Goal: Information Seeking & Learning: Learn about a topic

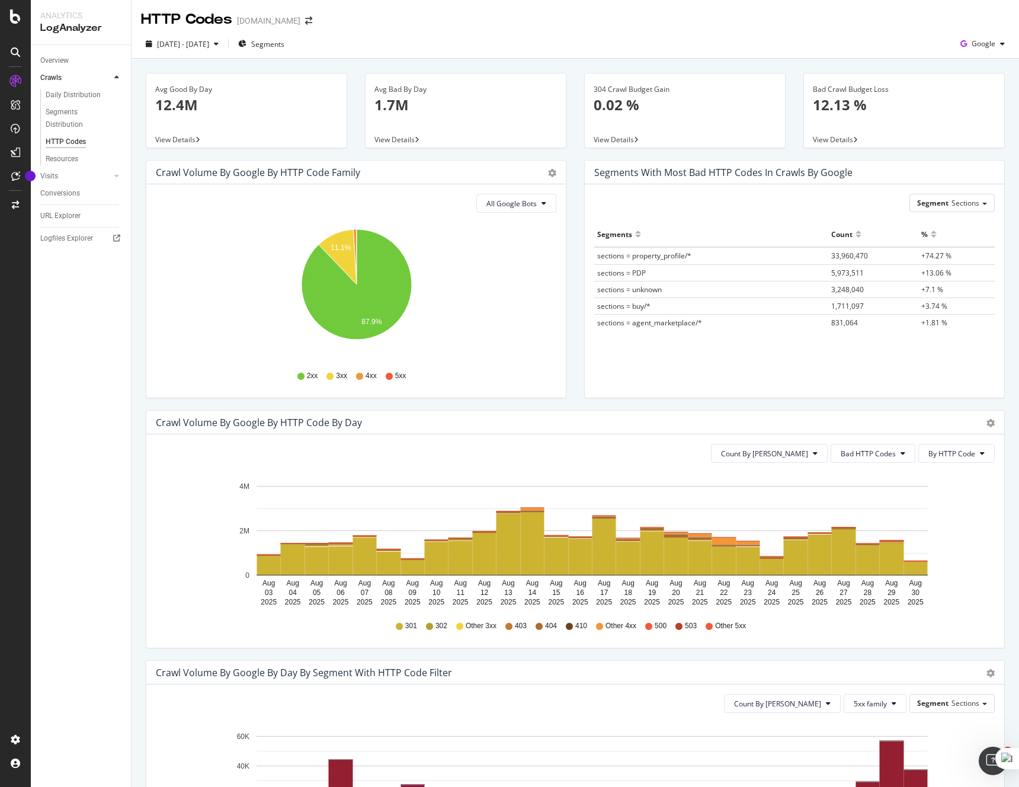
scroll to position [251, 0]
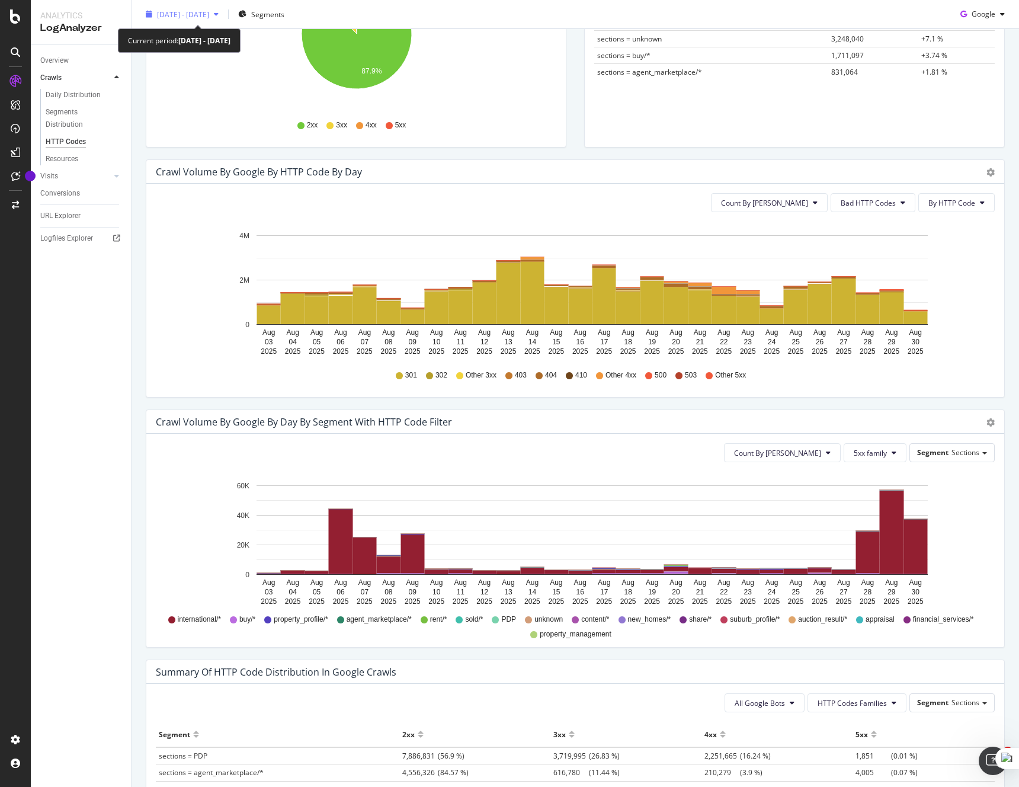
click at [207, 15] on span "2025 Aug. 3rd - Aug. 30th" at bounding box center [183, 14] width 52 height 10
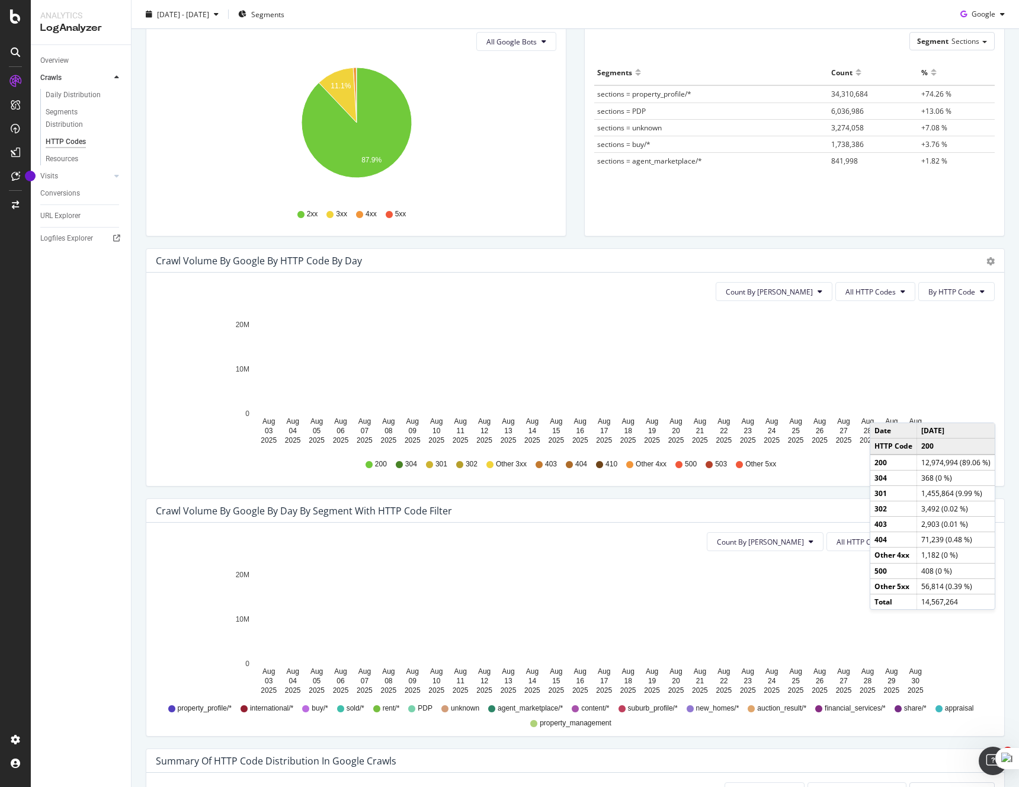
scroll to position [168, 0]
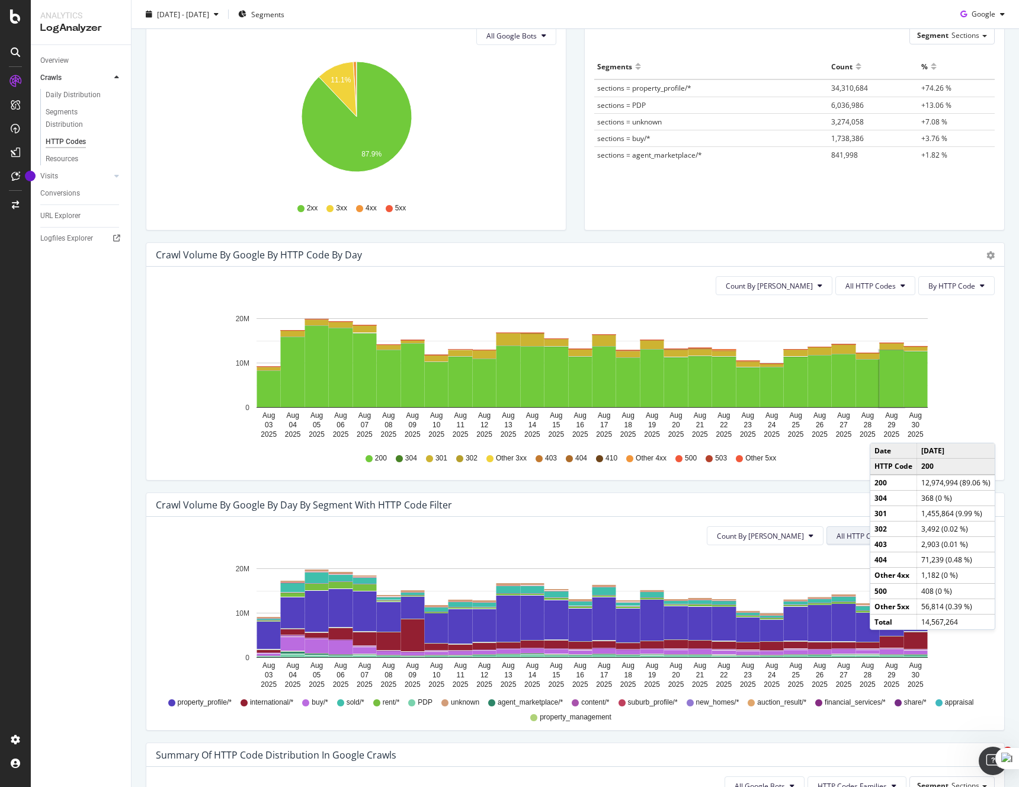
click at [855, 532] on span "All HTTP Codes" at bounding box center [861, 536] width 50 height 10
click at [868, 667] on div "5xx family" at bounding box center [868, 673] width 79 height 17
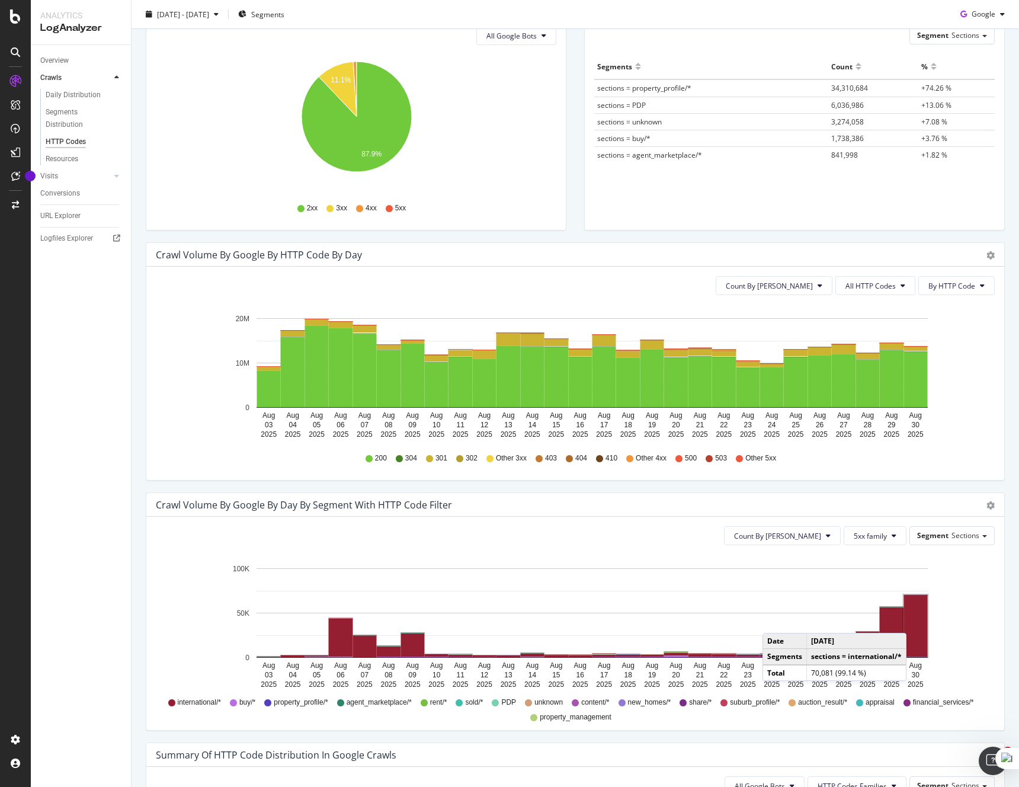
click at [918, 620] on rect "A chart." at bounding box center [916, 626] width 24 height 62
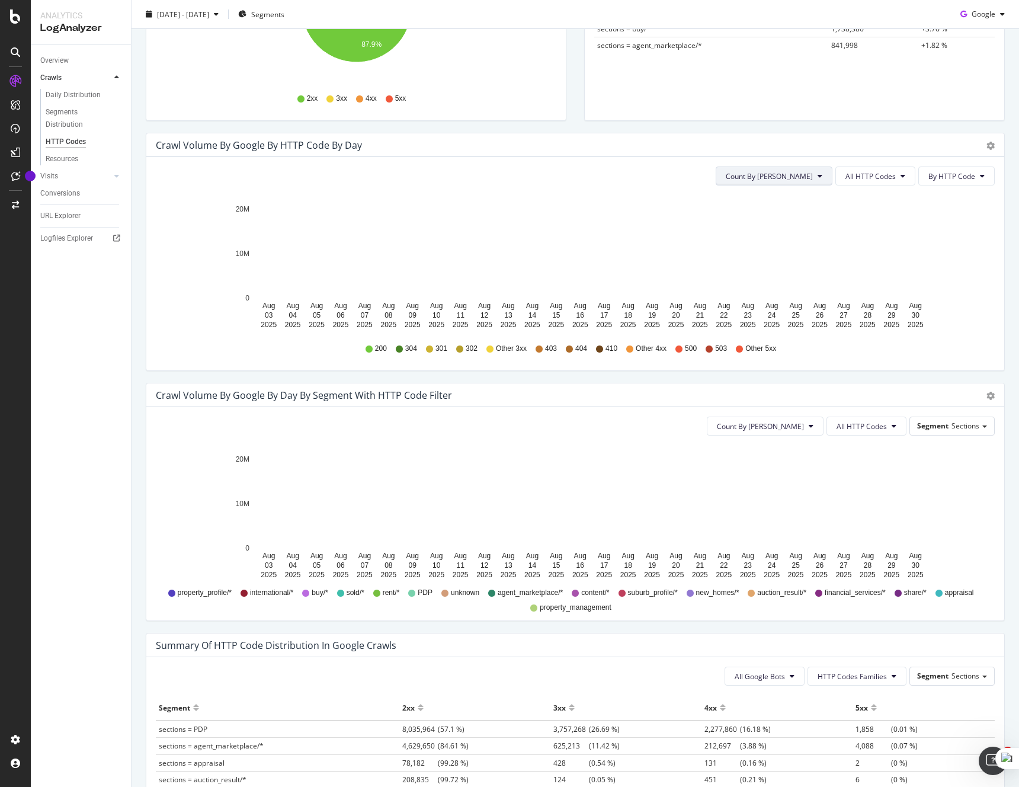
scroll to position [364, 0]
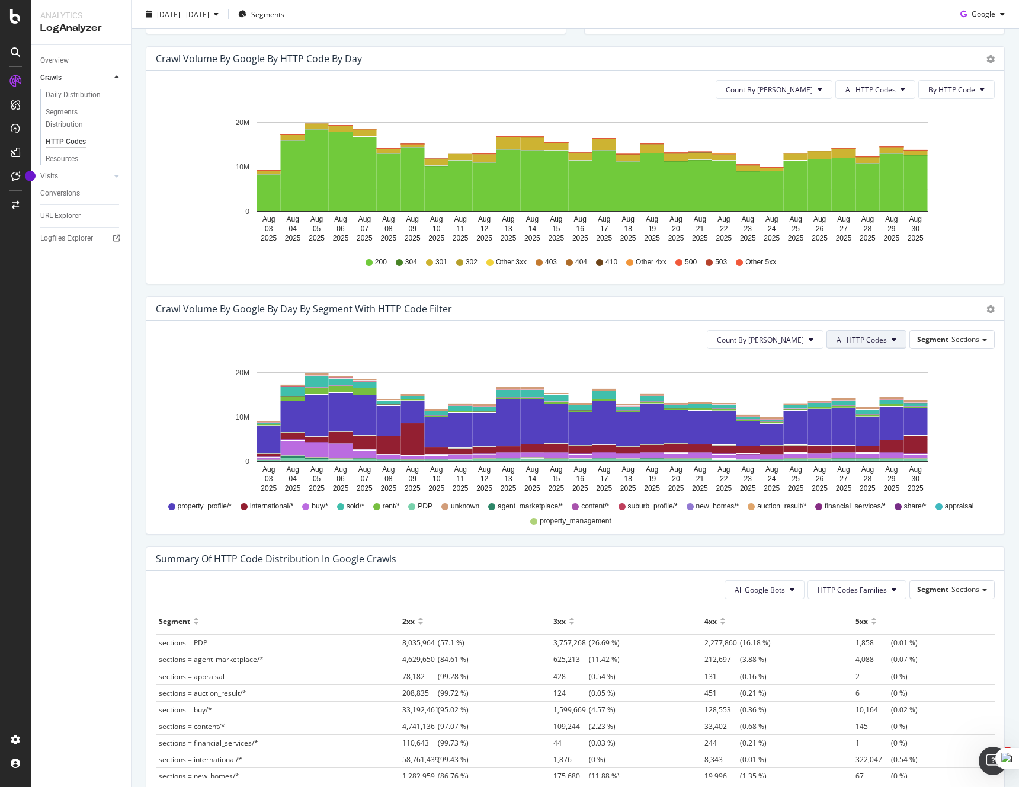
click at [858, 344] on span "All HTTP Codes" at bounding box center [861, 340] width 50 height 10
click at [871, 447] on span "5xx family" at bounding box center [868, 449] width 60 height 11
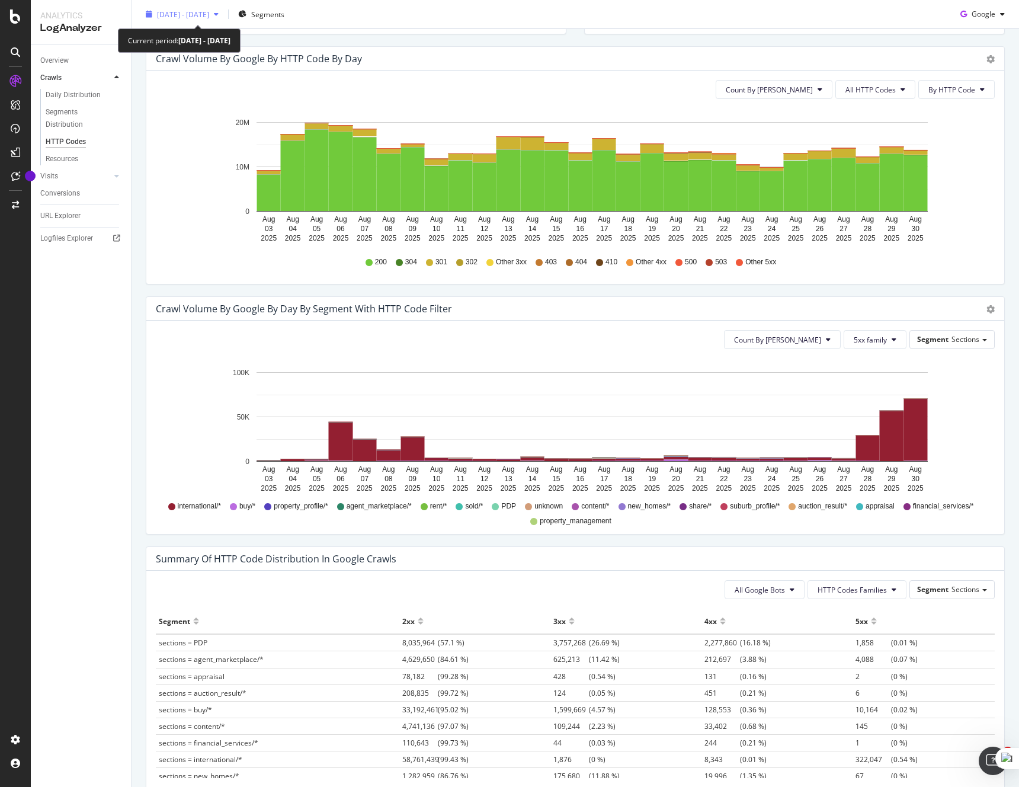
click at [209, 13] on span "2025 Aug. 3rd - Aug. 30th" at bounding box center [183, 14] width 52 height 10
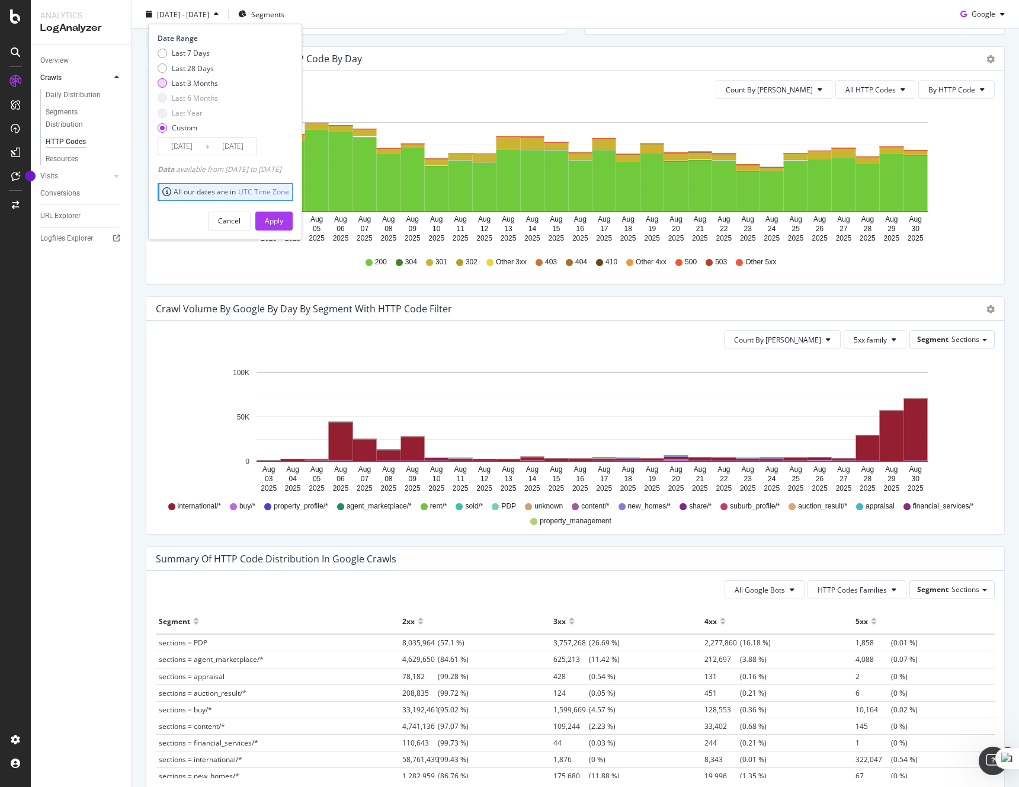
click at [198, 81] on div "Last 3 Months" at bounding box center [195, 83] width 46 height 10
type input "2025/06/01"
type input "2025/08/31"
click at [283, 222] on div "Apply" at bounding box center [274, 221] width 18 height 10
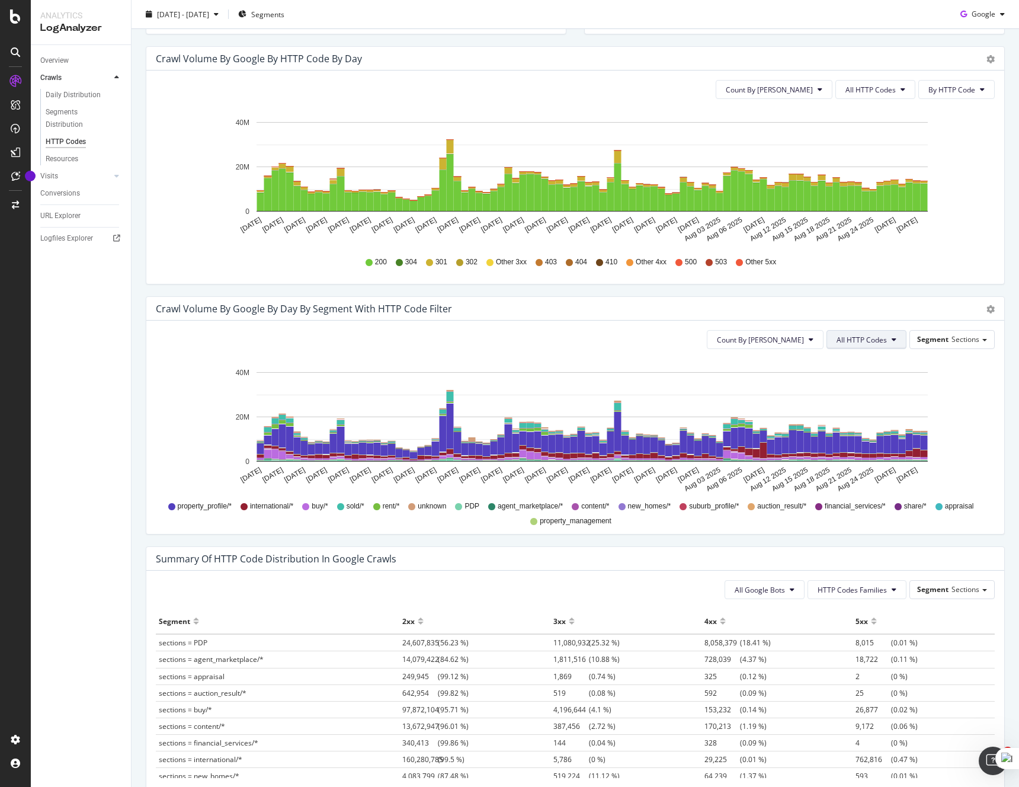
click at [857, 343] on span "All HTTP Codes" at bounding box center [861, 340] width 50 height 10
click at [870, 439] on span "5xx family" at bounding box center [868, 437] width 60 height 11
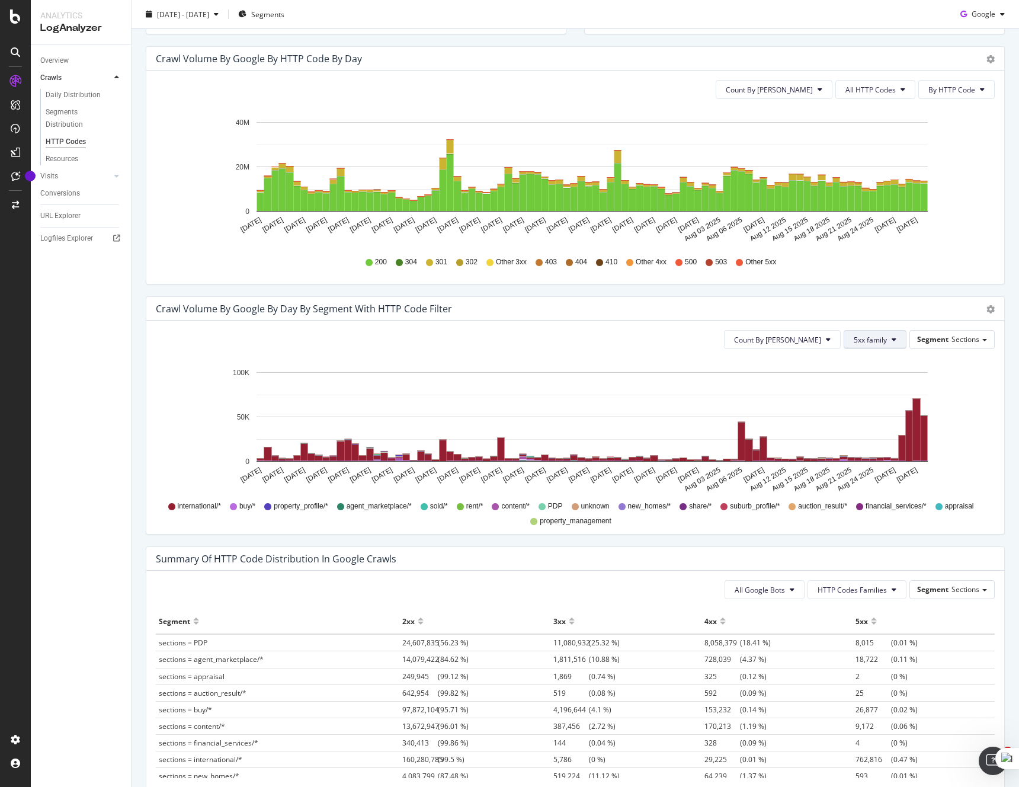
click at [880, 336] on span "5xx family" at bounding box center [870, 340] width 33 height 10
click at [880, 454] on span "500" at bounding box center [884, 455] width 60 height 11
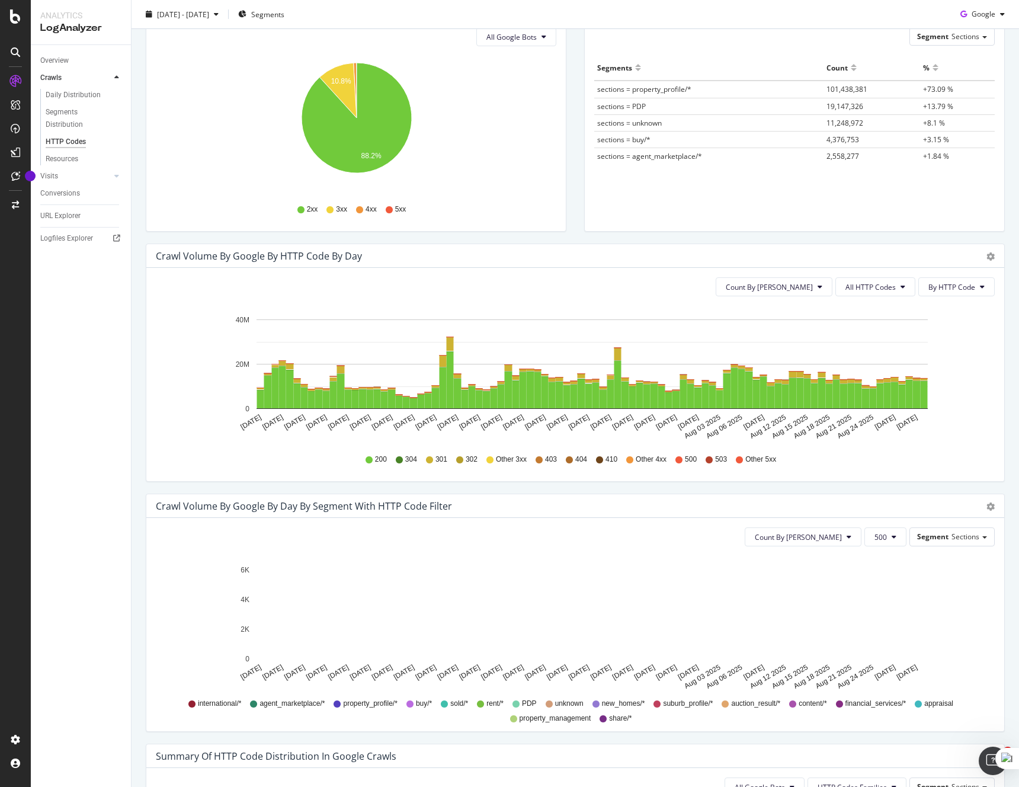
scroll to position [124, 0]
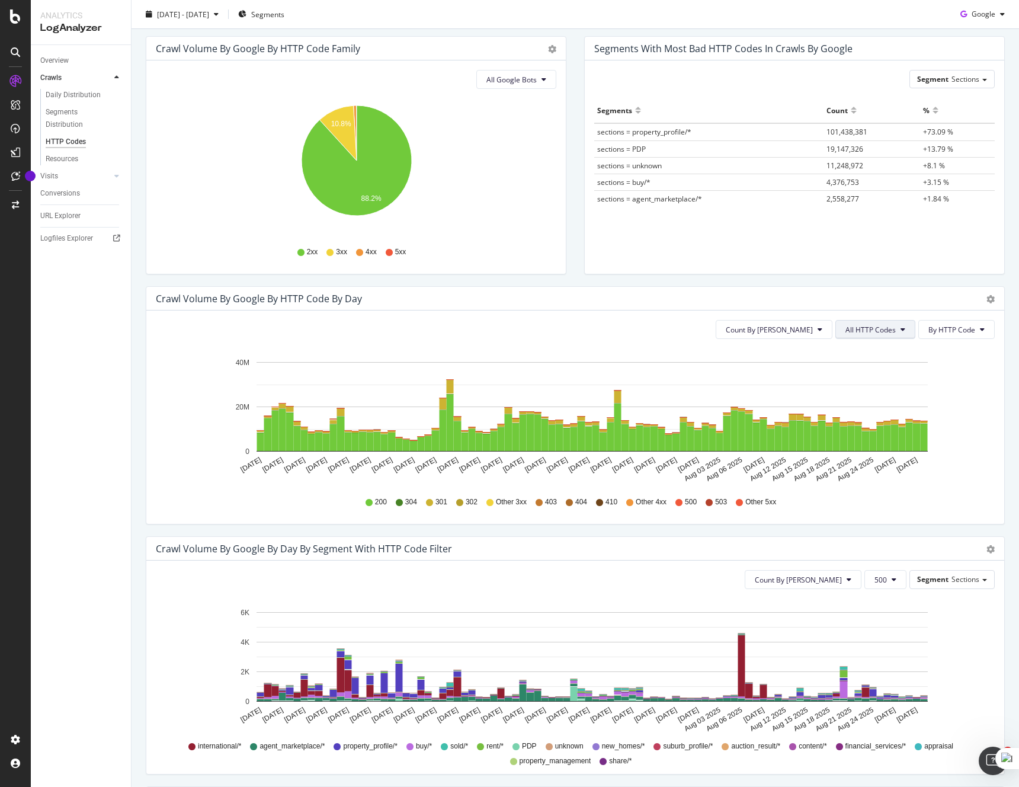
click at [890, 331] on span "All HTTP Codes" at bounding box center [870, 330] width 50 height 10
click at [876, 457] on span "5xx family" at bounding box center [877, 462] width 60 height 11
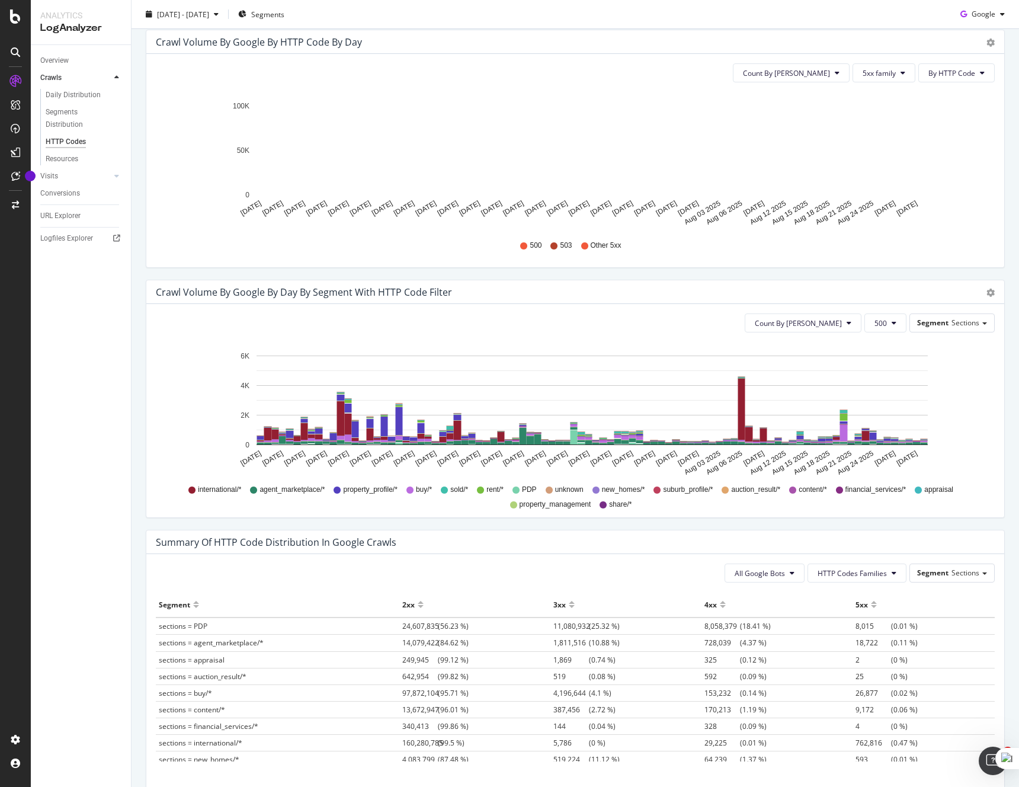
scroll to position [438, 0]
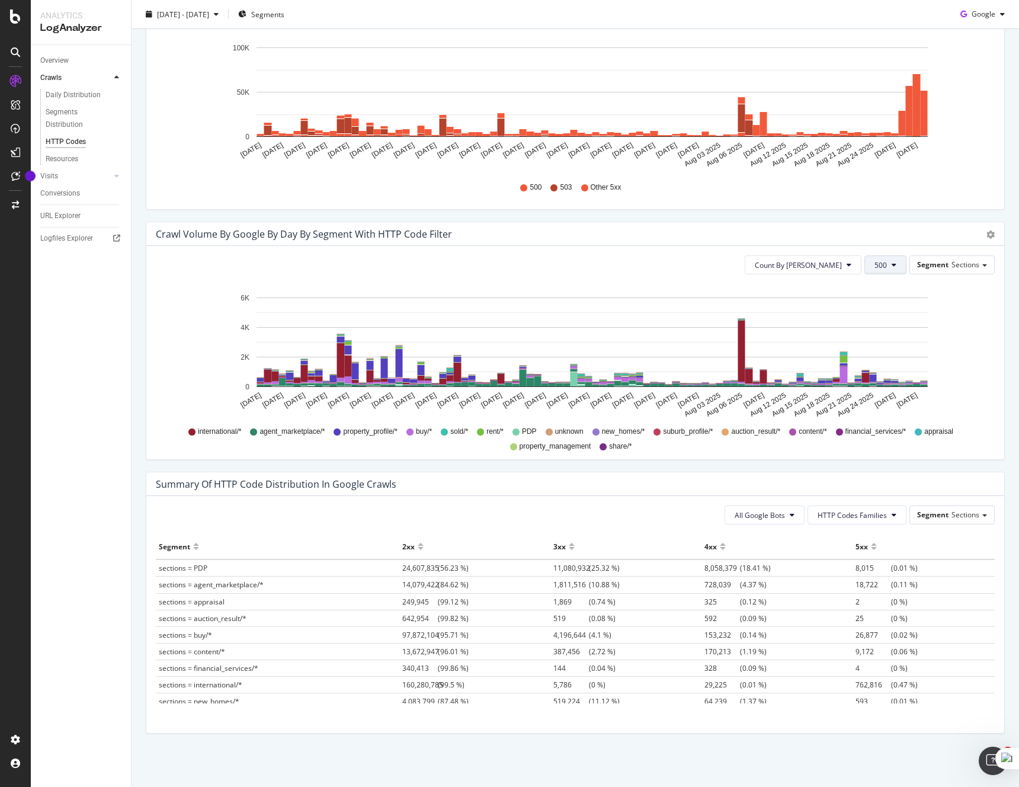
click at [886, 261] on span "500" at bounding box center [880, 265] width 12 height 10
click at [891, 340] on span "5xx family" at bounding box center [905, 341] width 60 height 11
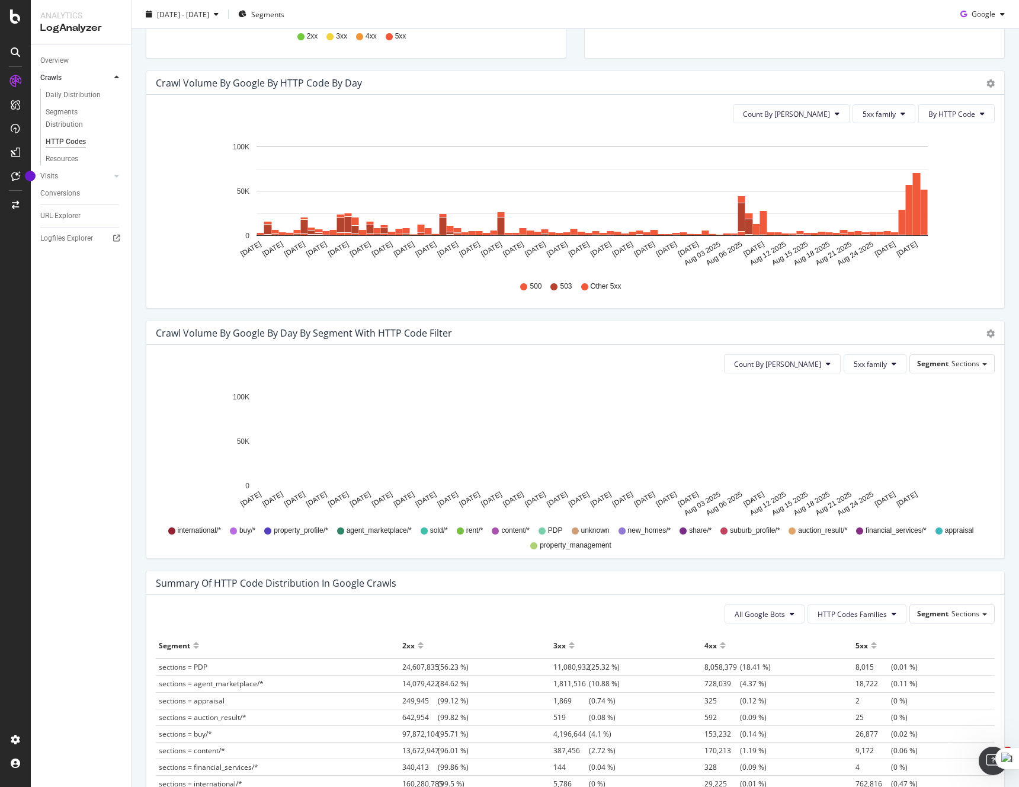
scroll to position [347, 0]
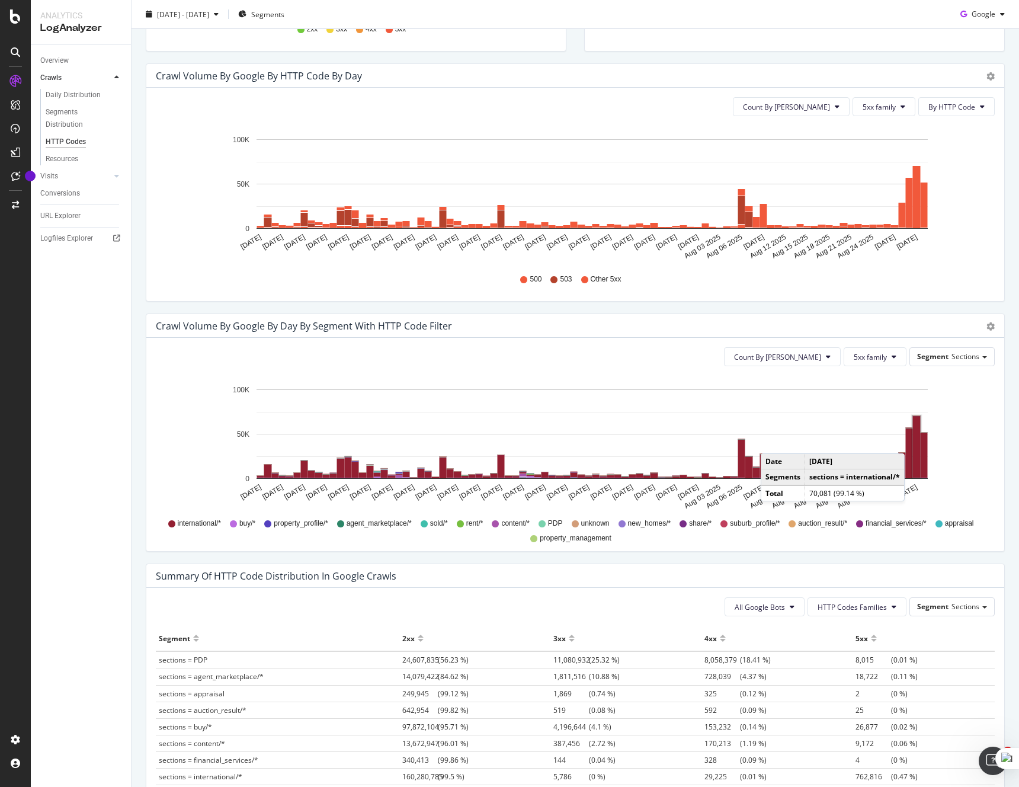
click at [916, 441] on rect "A chart." at bounding box center [917, 447] width 8 height 62
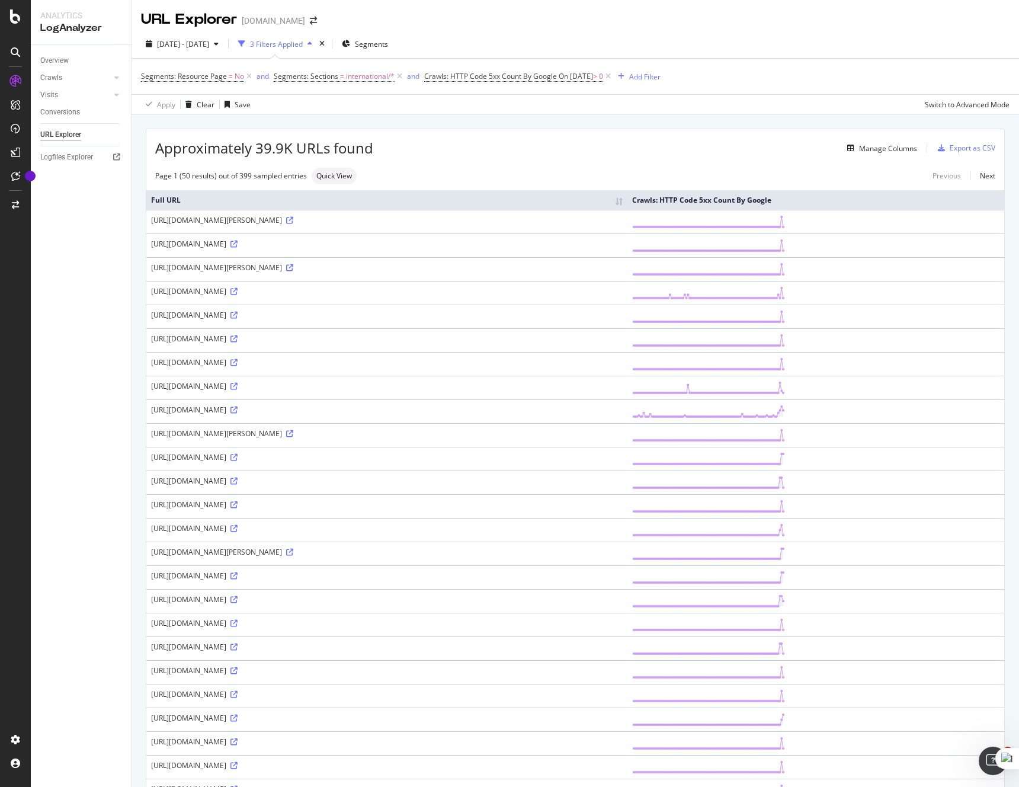
click at [948, 163] on div "Approximately 39.9K URLs found Manage Columns Export as CSV Page 1 (50 results)…" at bounding box center [575, 768] width 858 height 1279
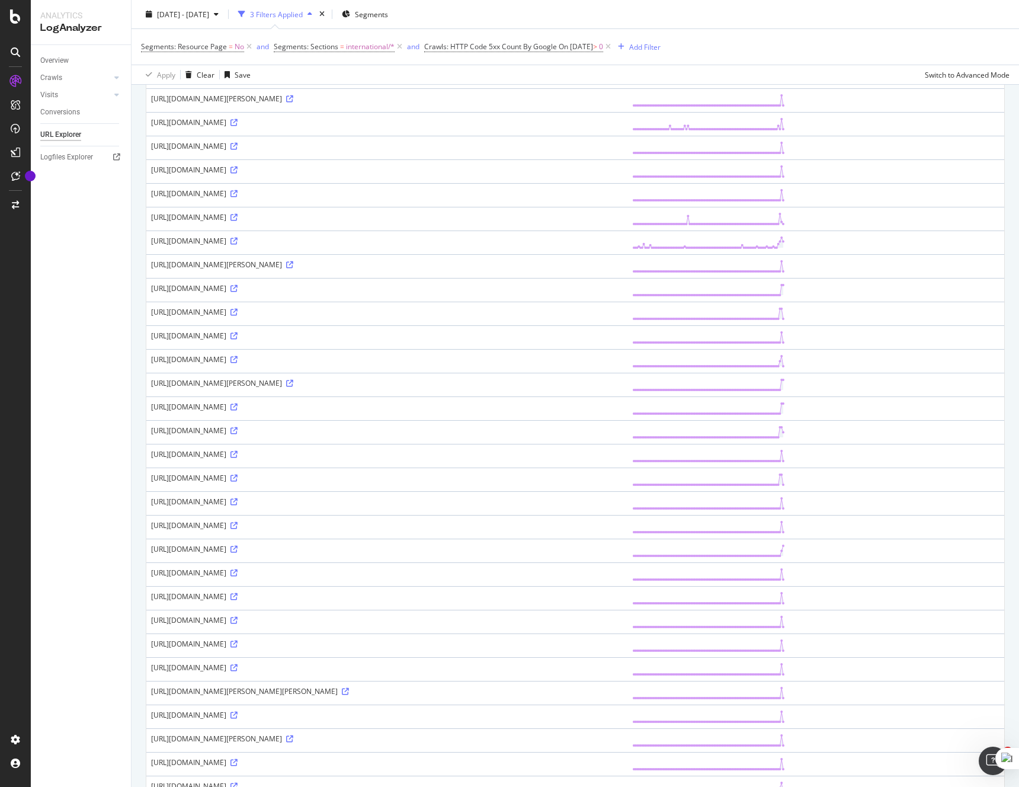
scroll to position [220, 0]
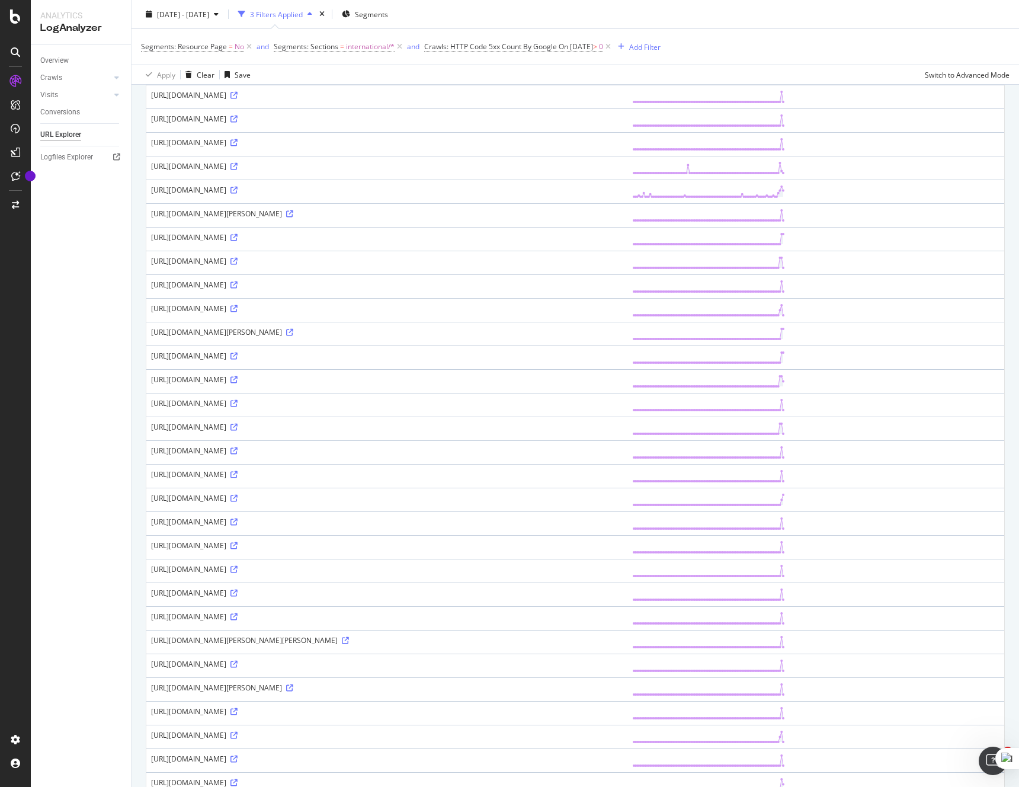
drag, startPoint x: 543, startPoint y: 404, endPoint x: 563, endPoint y: 3, distance: 401.5
click at [0, 0] on div "Analytics LogAnalyzer Overview Crawls Daily Distribution Segments Distribution …" at bounding box center [509, 393] width 1019 height 787
click at [238, 189] on icon at bounding box center [233, 190] width 7 height 7
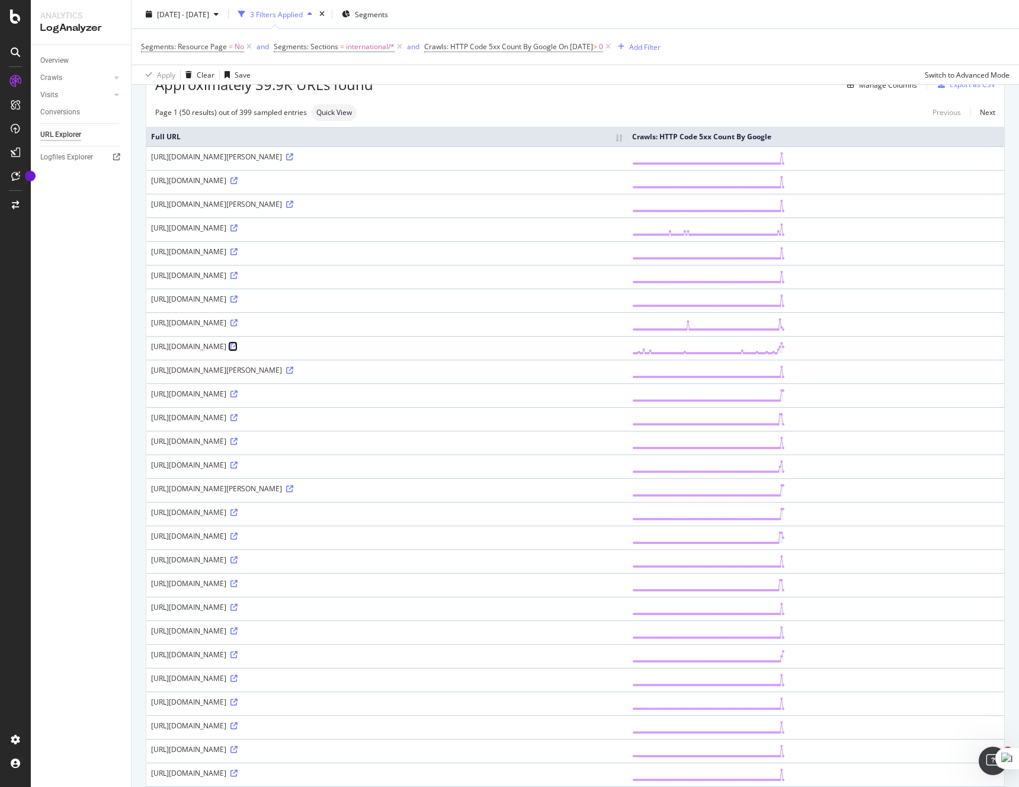
scroll to position [0, 0]
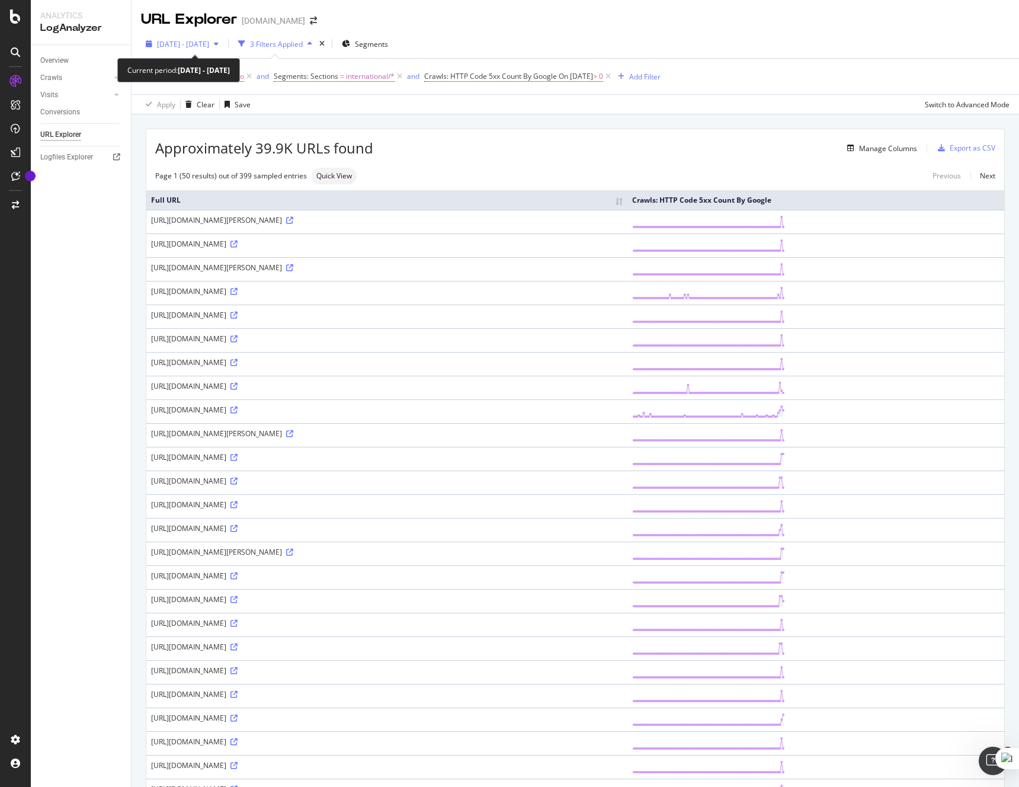
click at [207, 44] on span "2025 Jun. 1st - Aug. 31st" at bounding box center [183, 44] width 52 height 10
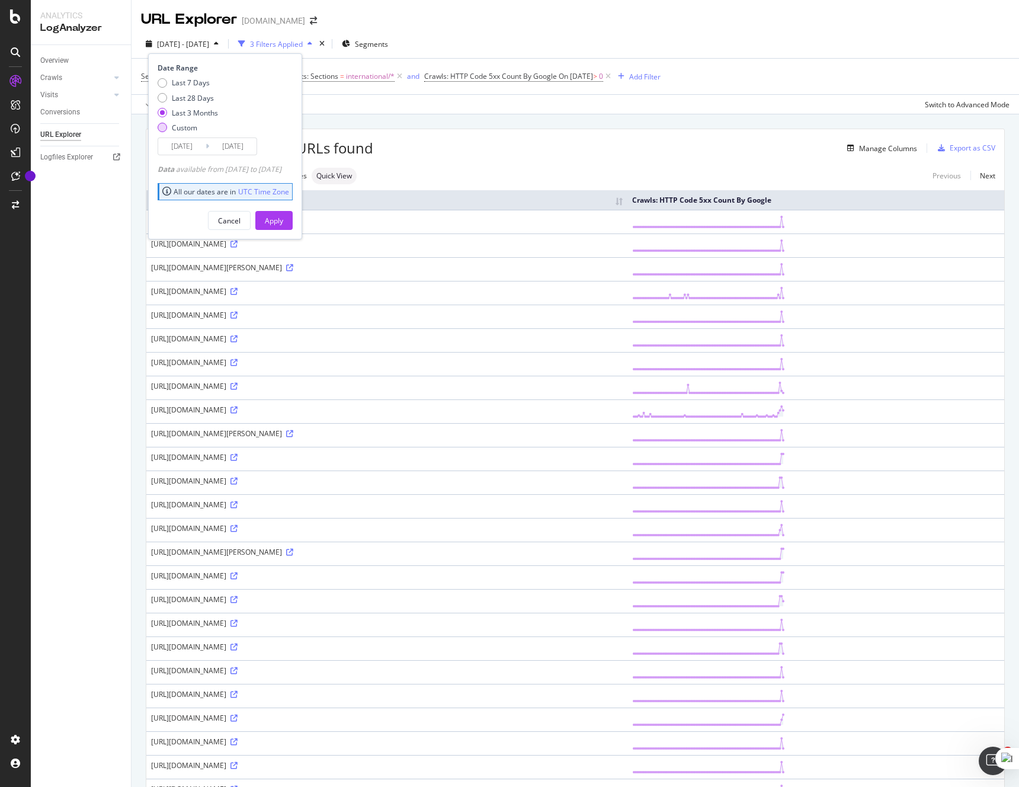
click at [194, 130] on div "Custom" at bounding box center [184, 128] width 25 height 10
click at [194, 146] on input "2025/08/04" at bounding box center [181, 146] width 47 height 17
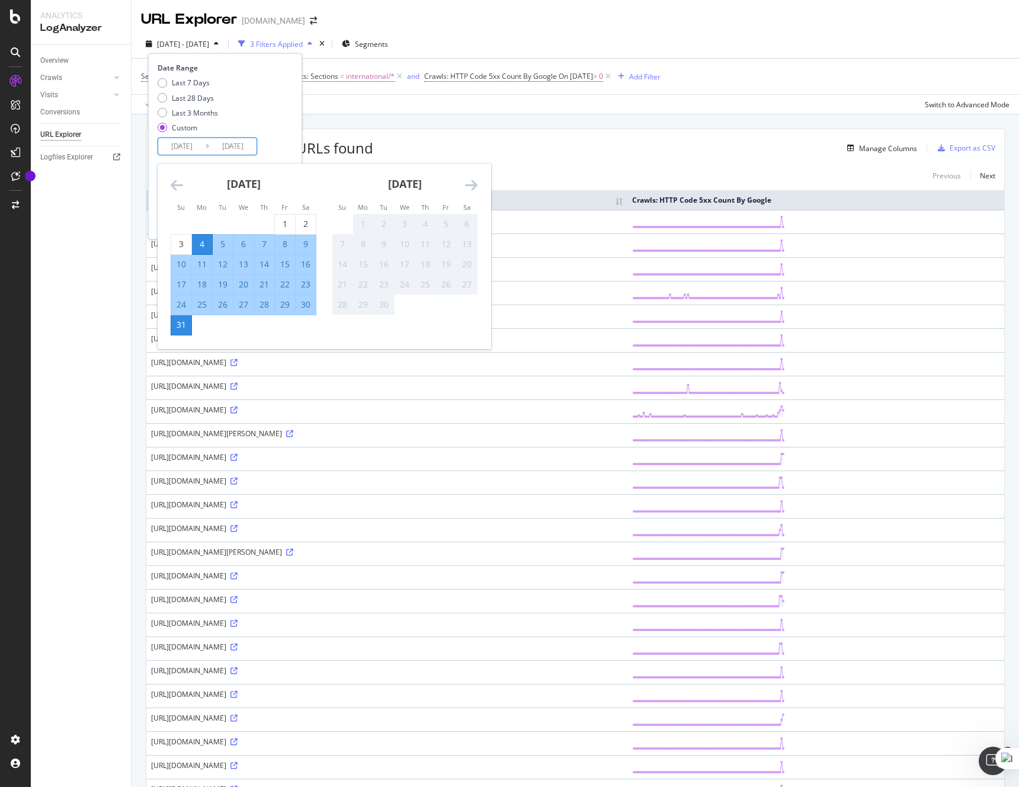
click at [242, 303] on div "27" at bounding box center [243, 305] width 20 height 12
type input "2025/08/27"
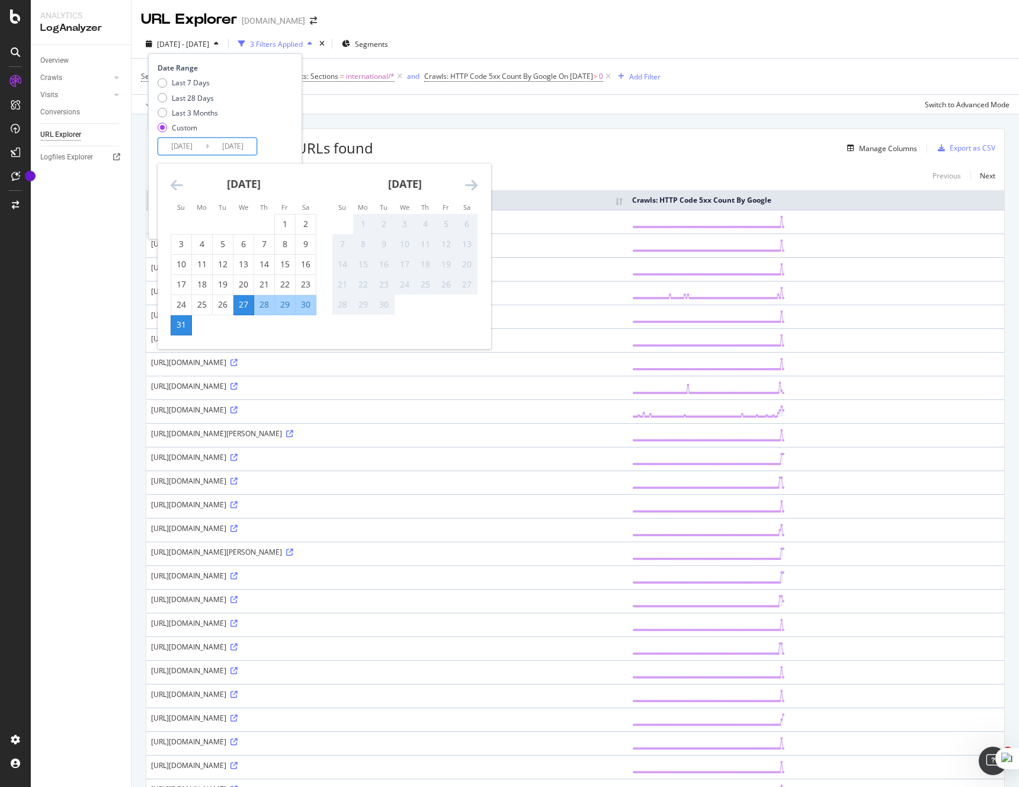
click at [290, 138] on div "Date Range Last 7 Days Last 28 Days Last 3 Months Custom 2025/08/27 Navigate fo…" at bounding box center [224, 109] width 132 height 92
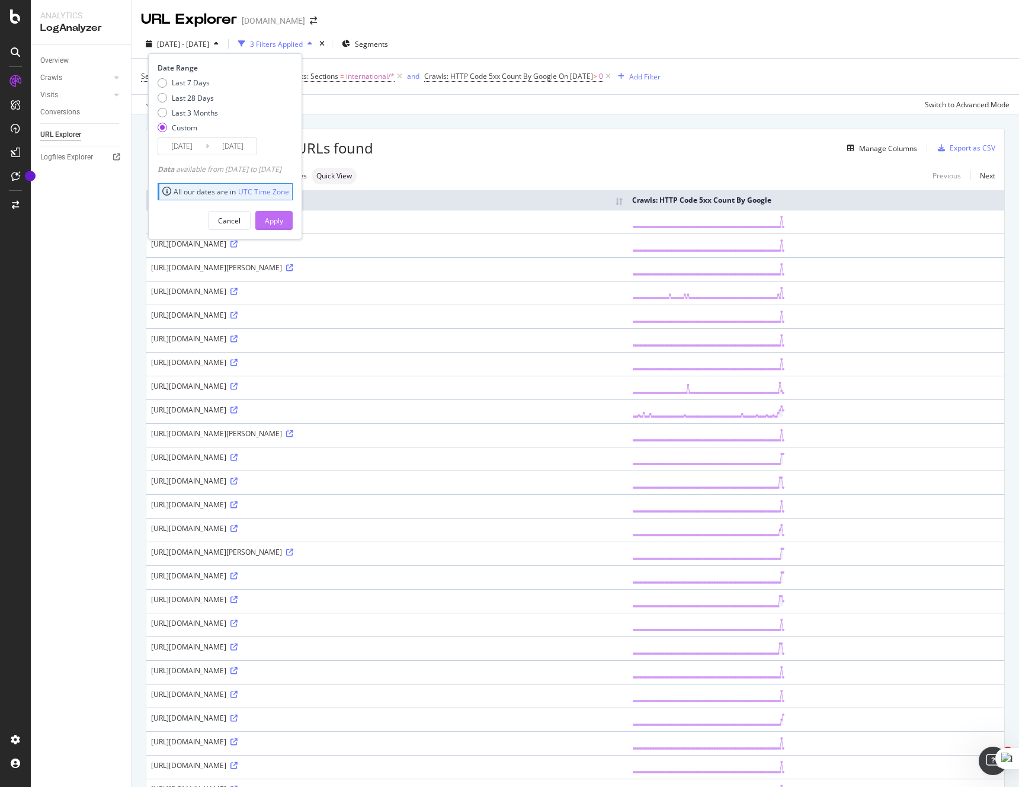
click at [283, 220] on div "Apply" at bounding box center [274, 221] width 18 height 10
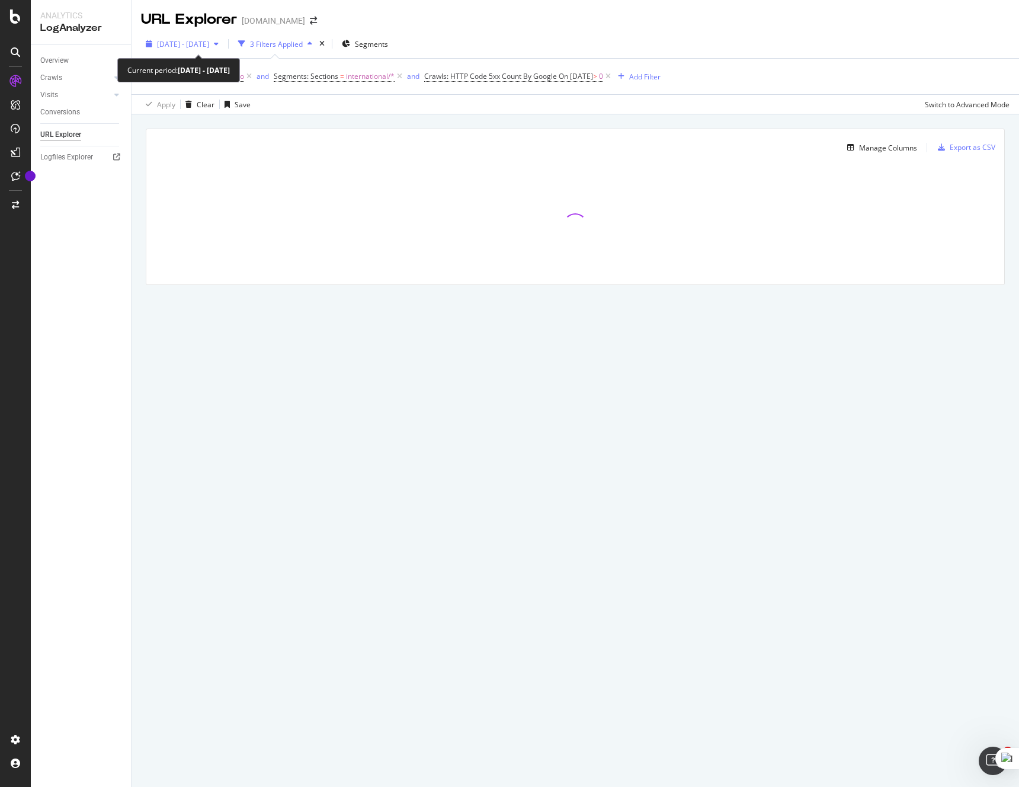
click at [209, 44] on span "[DATE] - [DATE]" at bounding box center [183, 44] width 52 height 10
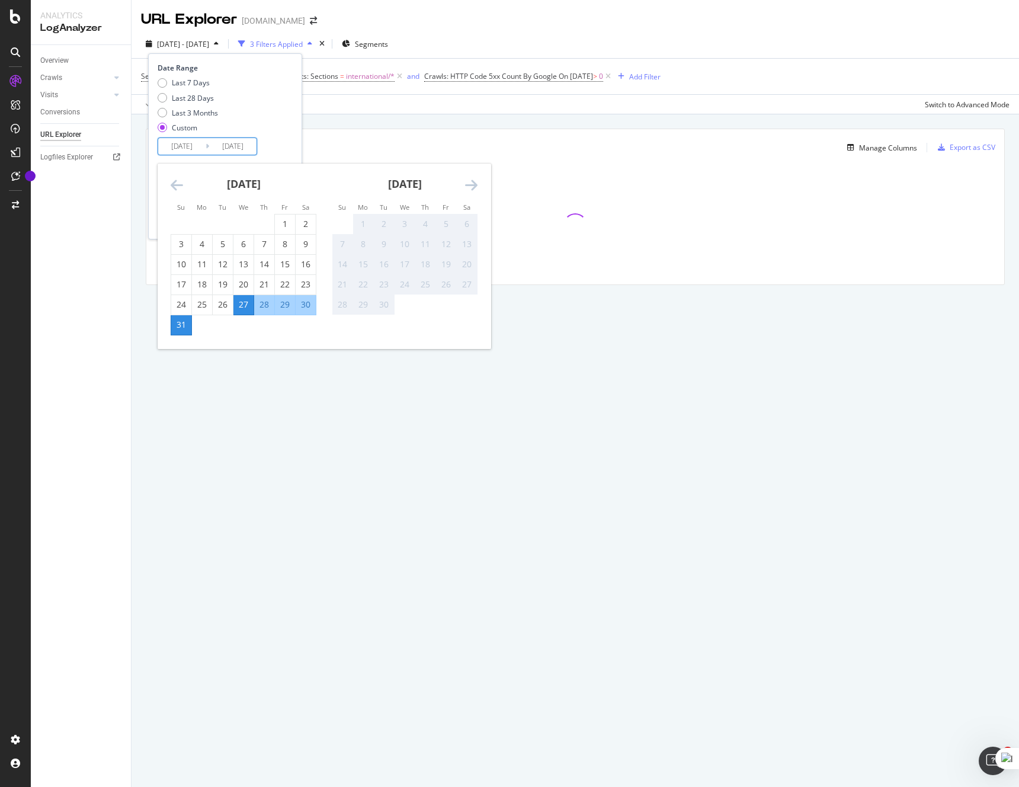
click at [189, 144] on input "[DATE]" at bounding box center [181, 146] width 47 height 17
click at [263, 304] on div "28" at bounding box center [264, 305] width 20 height 12
type input "2025/08/28"
click at [182, 327] on div "31" at bounding box center [181, 325] width 20 height 12
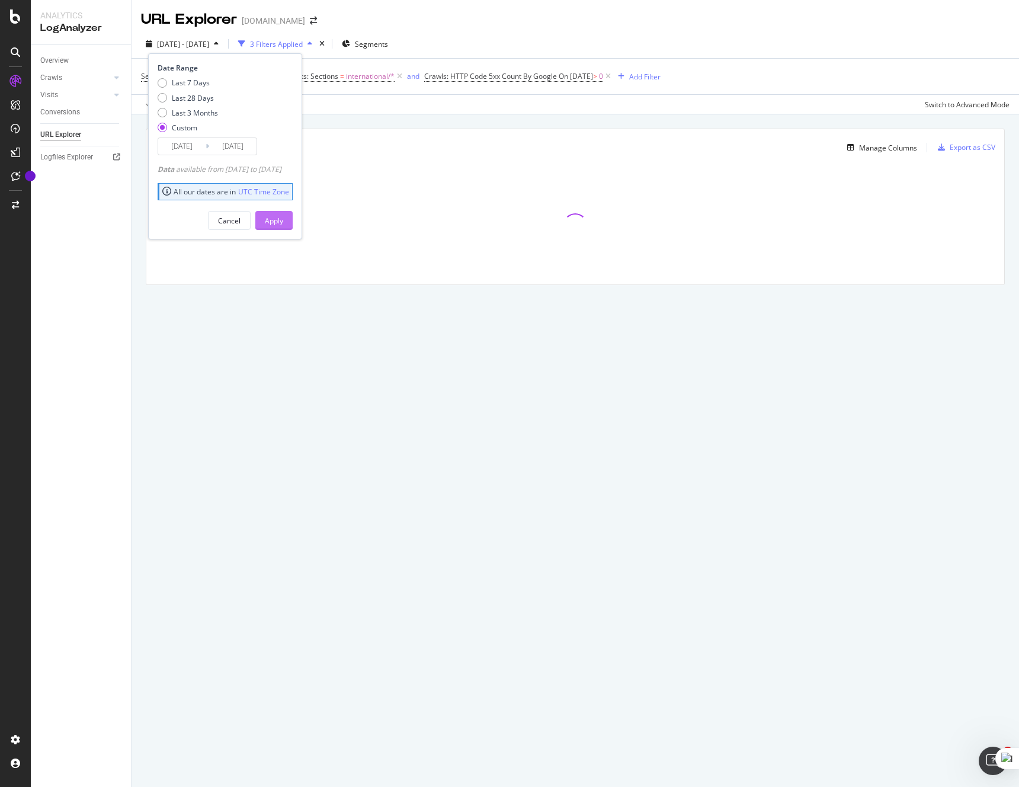
click at [283, 220] on div "Apply" at bounding box center [274, 221] width 18 height 10
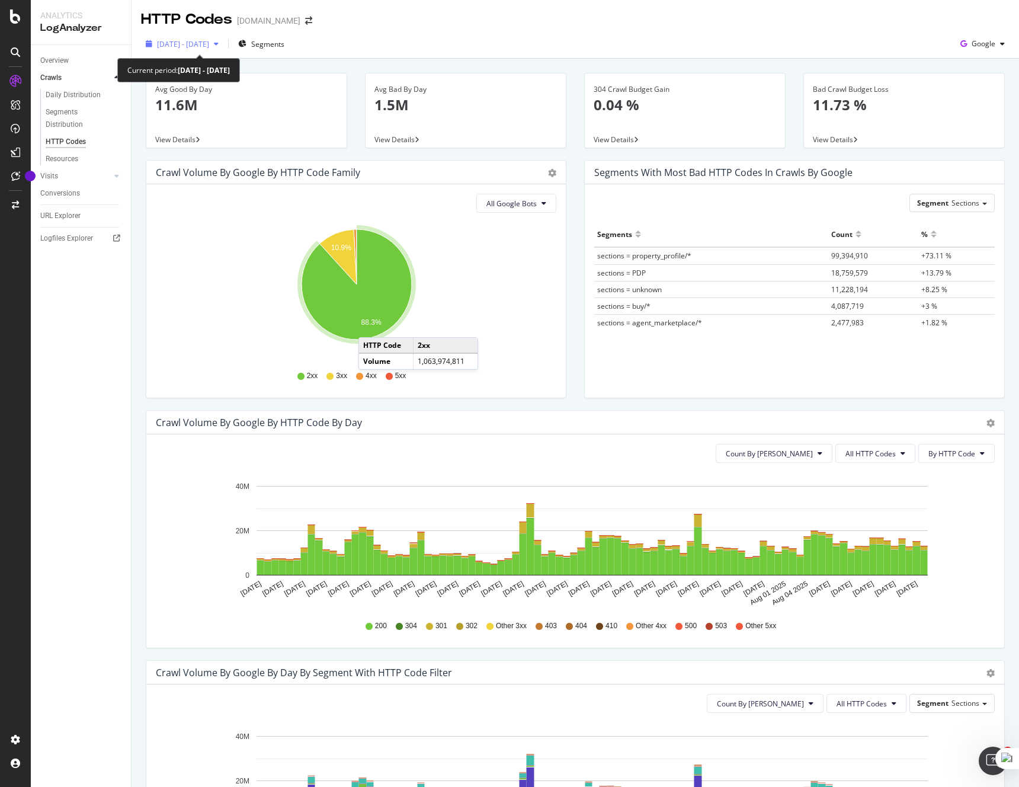
click at [217, 50] on div "2025 May. 21st - Aug. 20th" at bounding box center [182, 44] width 82 height 18
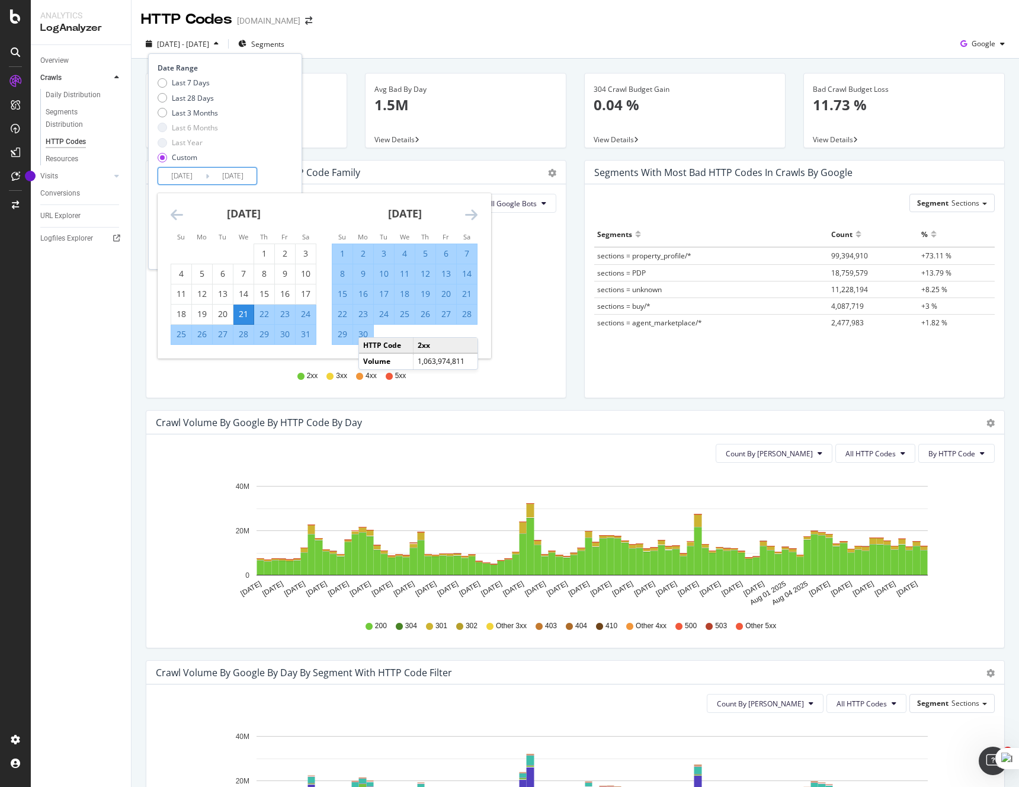
click at [201, 170] on input "2025/05/21" at bounding box center [181, 176] width 47 height 17
click at [470, 216] on icon "Move forward to switch to the next month." at bounding box center [471, 214] width 12 height 14
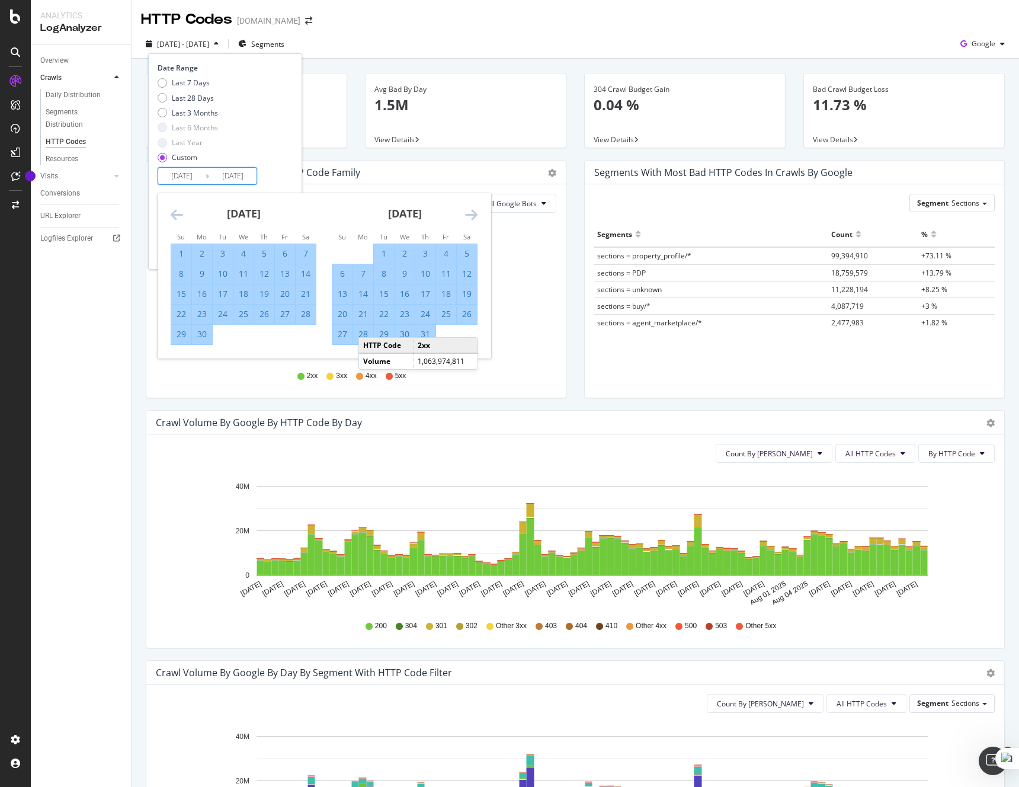
click at [470, 216] on icon "Move forward to switch to the next month." at bounding box center [471, 214] width 12 height 14
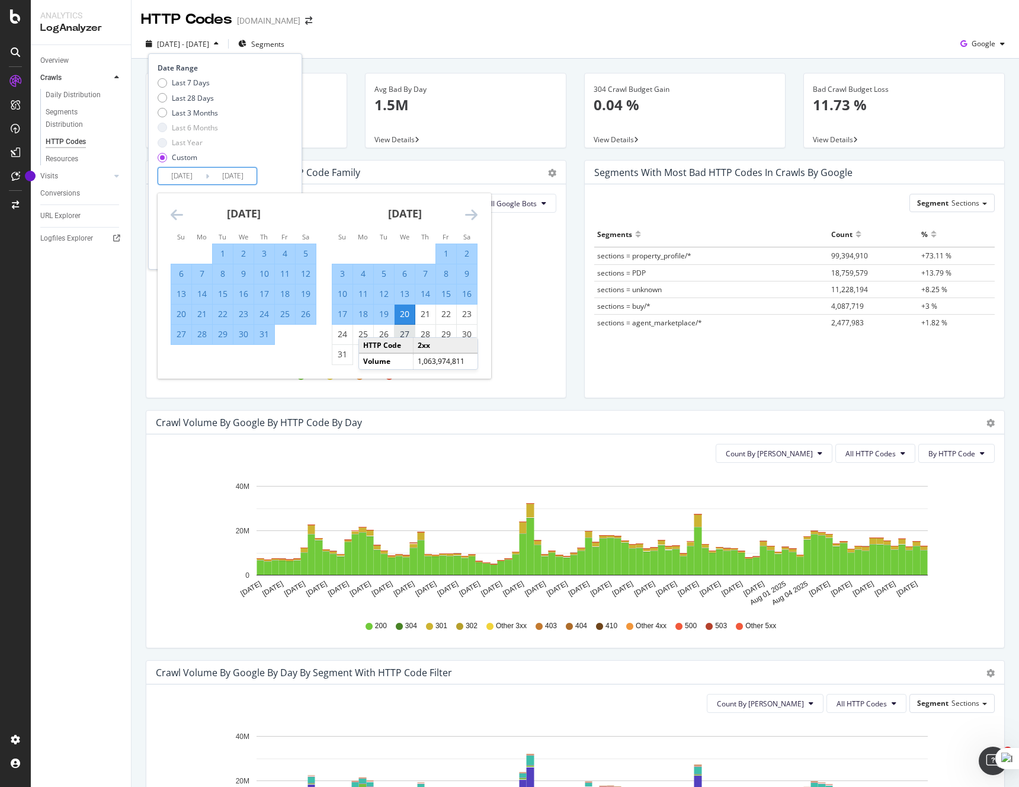
click at [408, 333] on div "27" at bounding box center [404, 334] width 20 height 12
type input "2025/08/27"
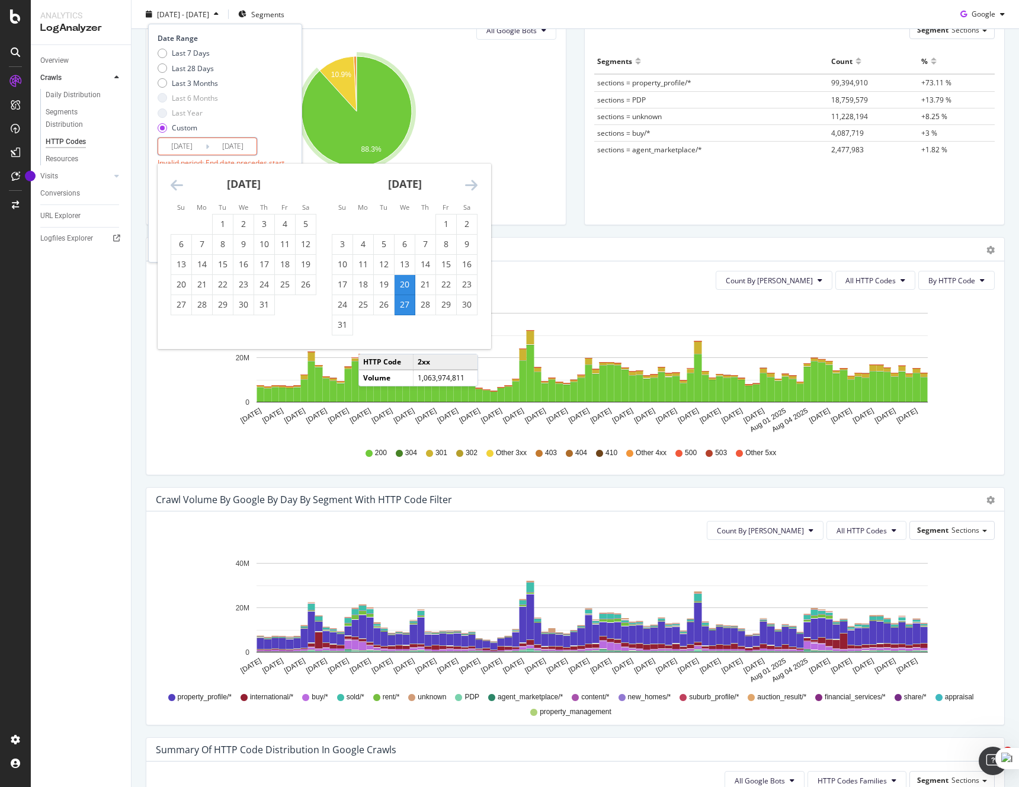
scroll to position [190, 0]
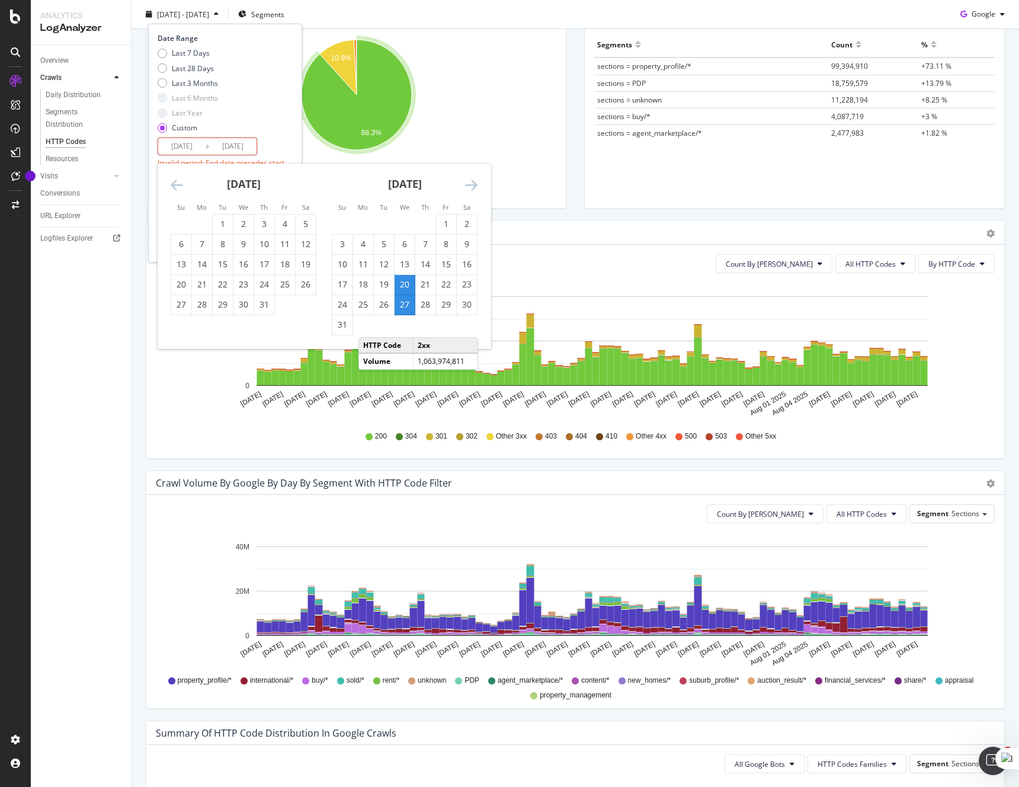
click at [408, 305] on div "27" at bounding box center [404, 305] width 20 height 12
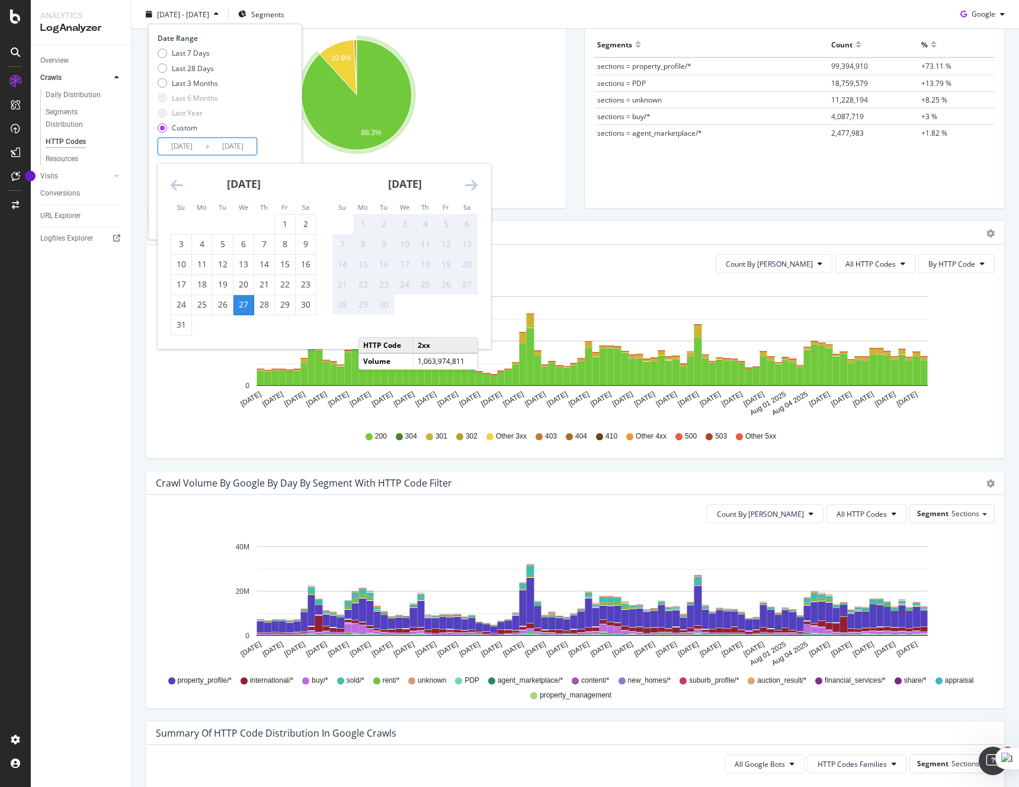
click at [228, 142] on input "2025/08/27" at bounding box center [232, 146] width 47 height 17
click at [175, 328] on div "31" at bounding box center [181, 325] width 20 height 12
type input "2025/08/31"
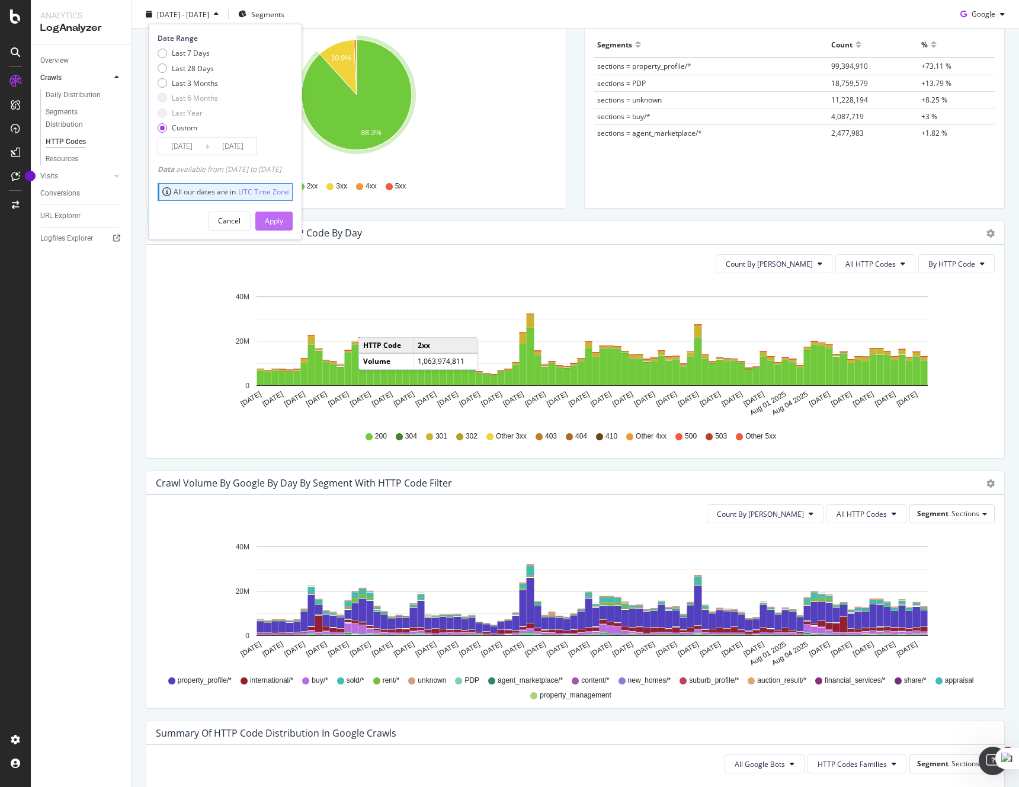
click at [283, 223] on div "Apply" at bounding box center [274, 221] width 18 height 10
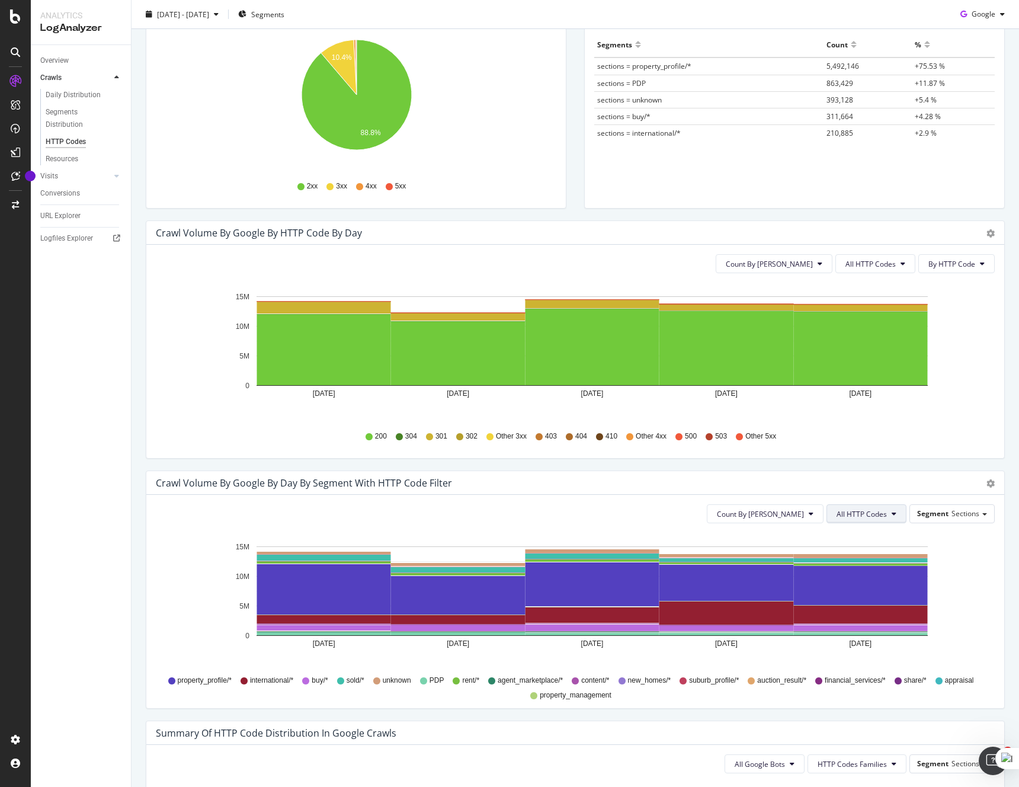
click at [861, 518] on span "All HTTP Codes" at bounding box center [861, 514] width 50 height 10
click at [875, 608] on div "5xx family" at bounding box center [868, 614] width 79 height 17
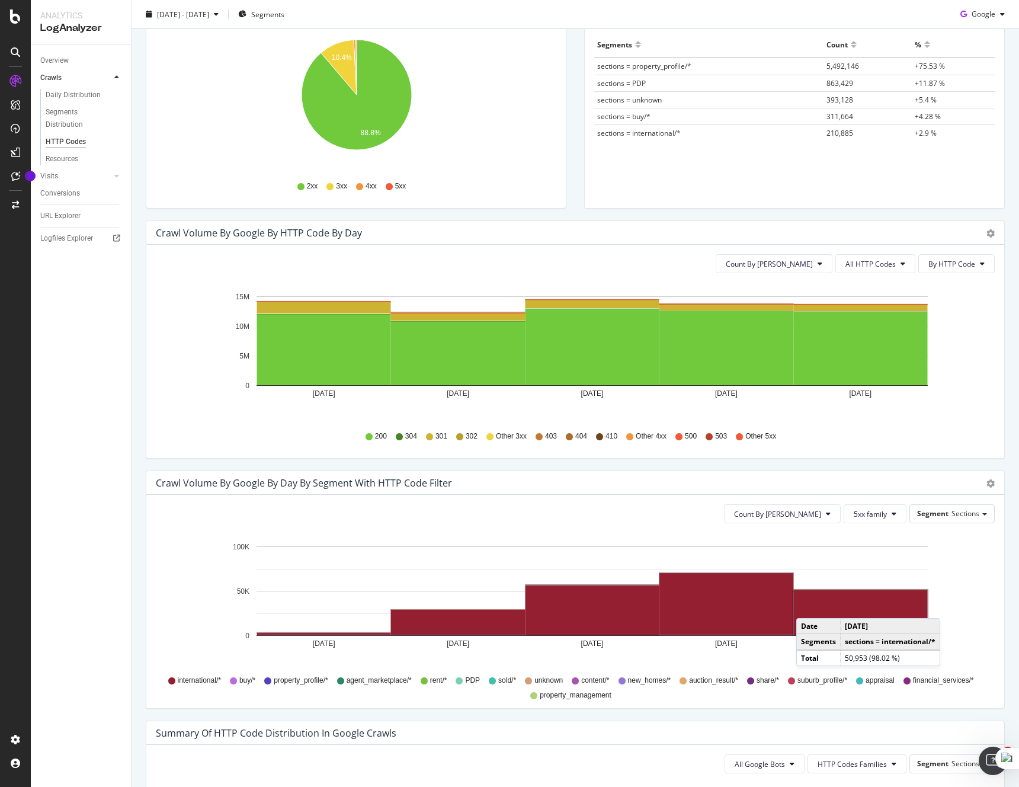
click at [808, 606] on rect "A chart." at bounding box center [861, 612] width 134 height 44
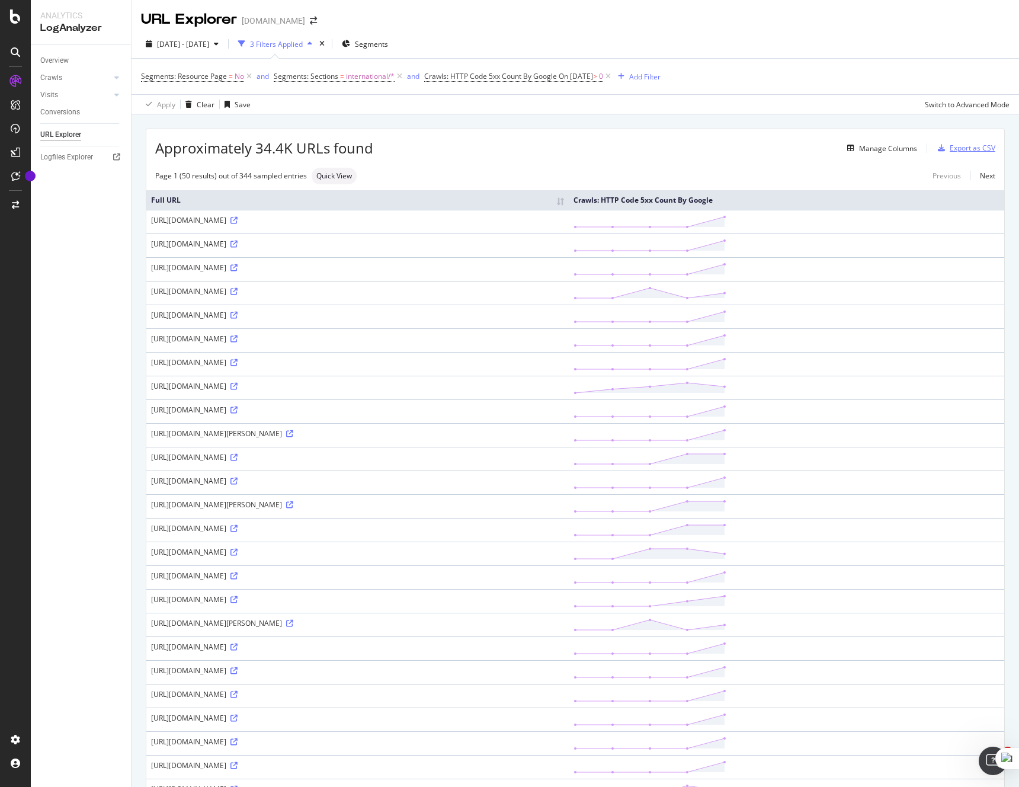
click at [981, 147] on div "Export as CSV" at bounding box center [972, 148] width 46 height 10
click at [974, 149] on div "Export as CSV" at bounding box center [972, 148] width 46 height 10
click at [713, 121] on div "Approximately 34.4K URLs found Manage Columns Export as CSV Page 1 (50 results)…" at bounding box center [574, 782] width 887 height 1336
click at [563, 79] on span "On 2025-08-31" at bounding box center [576, 76] width 34 height 10
click at [490, 160] on input "2025-08-31" at bounding box center [502, 161] width 137 height 19
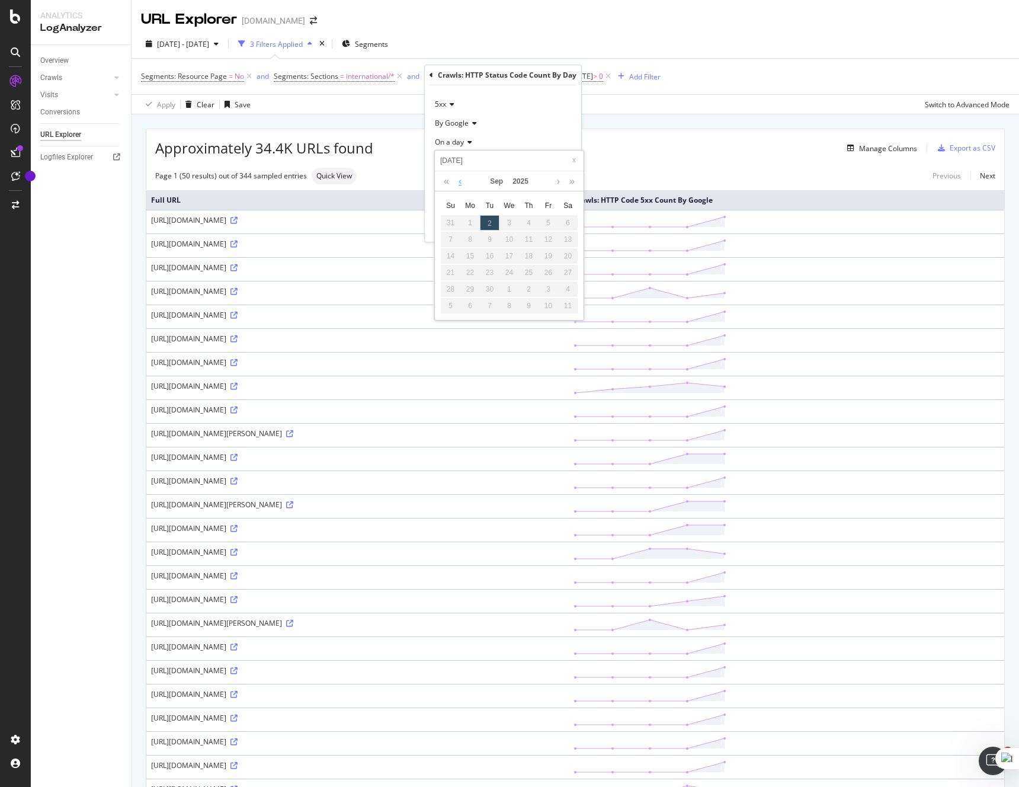
click at [460, 181] on link at bounding box center [459, 181] width 9 height 20
click at [567, 289] on div "30" at bounding box center [568, 288] width 20 height 15
type input "2025-08-30"
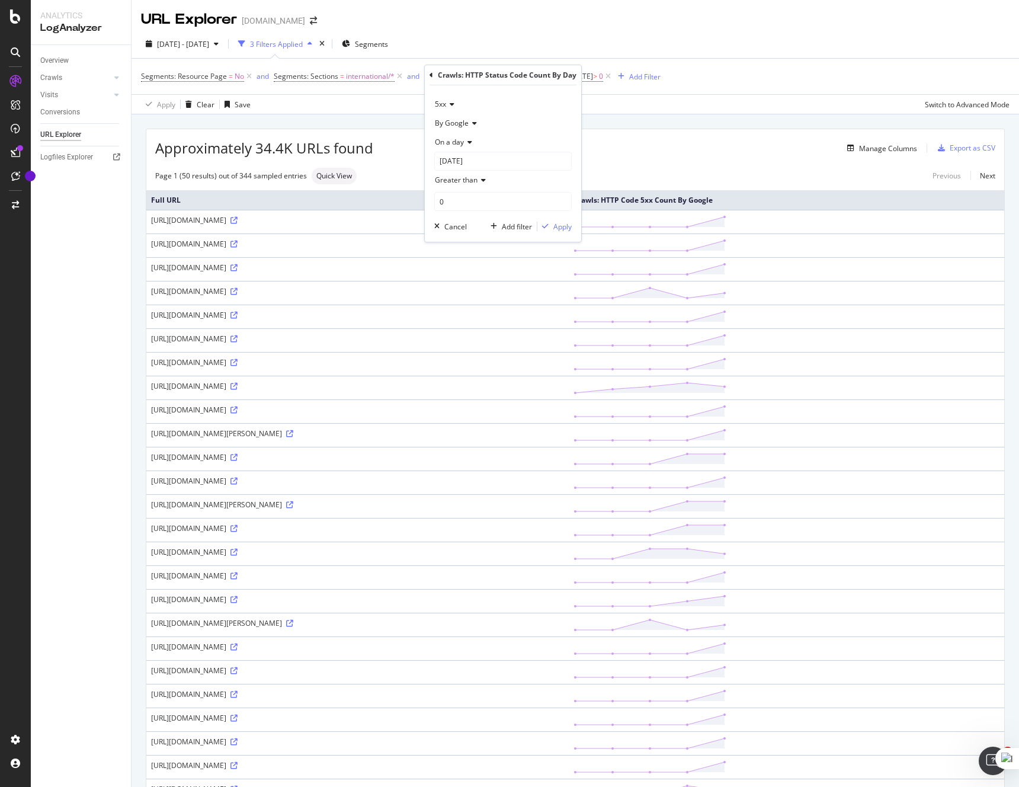
click at [562, 213] on div "5xx By Google On a day 2025-08-30 Greater than 0 Cancel Add filter Apply" at bounding box center [503, 163] width 156 height 156
click at [563, 227] on div "Apply" at bounding box center [562, 227] width 18 height 10
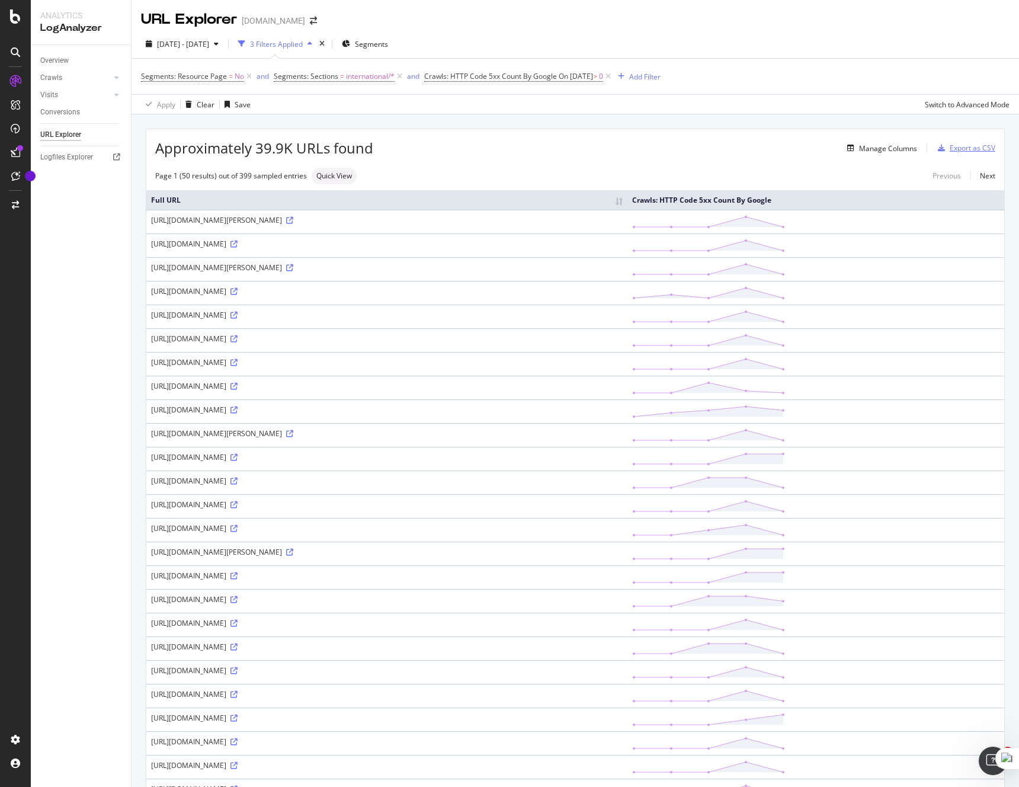
click at [974, 145] on div "Export as CSV" at bounding box center [972, 148] width 46 height 10
click at [970, 147] on div "Export as CSV" at bounding box center [972, 148] width 46 height 10
click at [969, 145] on div "Export as CSV" at bounding box center [972, 148] width 46 height 10
click at [962, 147] on div "Export as CSV" at bounding box center [972, 148] width 46 height 10
click at [877, 93] on div "Segments: Resource Page = No and Segments: Sections = international/* and Crawl…" at bounding box center [575, 77] width 868 height 36
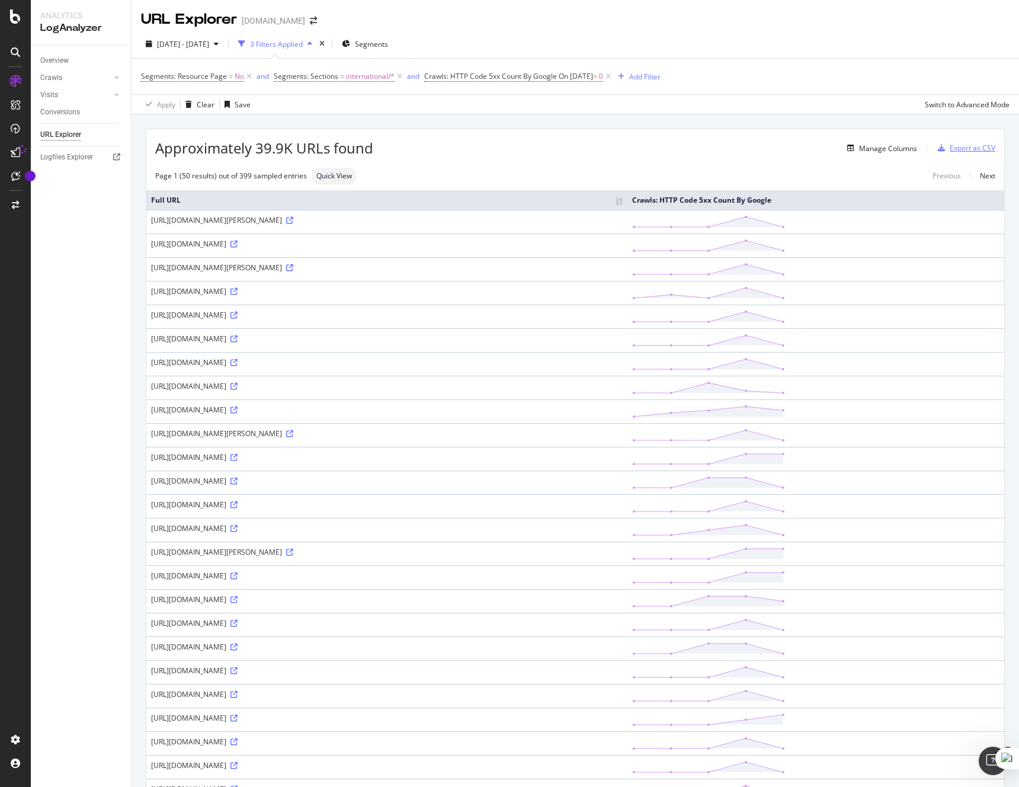
click at [980, 150] on div "Export as CSV" at bounding box center [972, 148] width 46 height 10
click at [972, 147] on div "Export as CSV" at bounding box center [972, 148] width 46 height 10
click at [966, 149] on div "Export as CSV" at bounding box center [972, 148] width 46 height 10
click at [970, 146] on div "Export as CSV" at bounding box center [972, 148] width 46 height 10
click at [942, 147] on icon "button" at bounding box center [941, 148] width 7 height 7
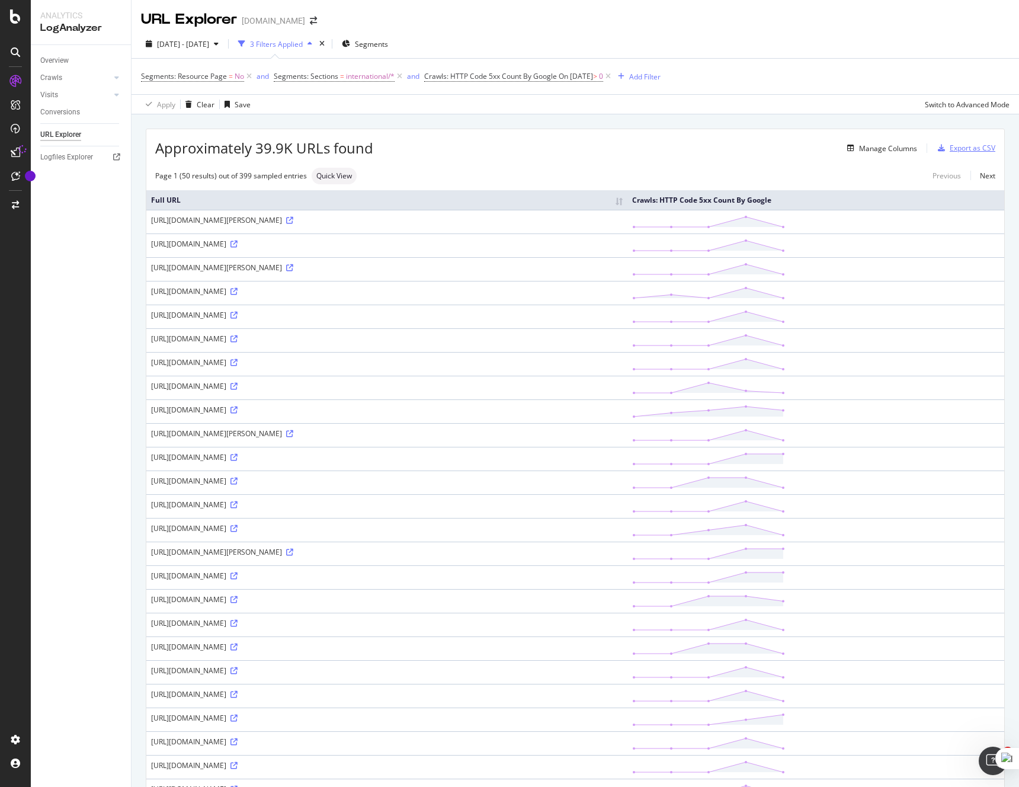
click at [963, 146] on div "Export as CSV" at bounding box center [972, 148] width 46 height 10
click at [588, 75] on span "On 2025-08-30" at bounding box center [576, 76] width 34 height 10
click at [507, 156] on input "2025-08-30" at bounding box center [502, 161] width 137 height 19
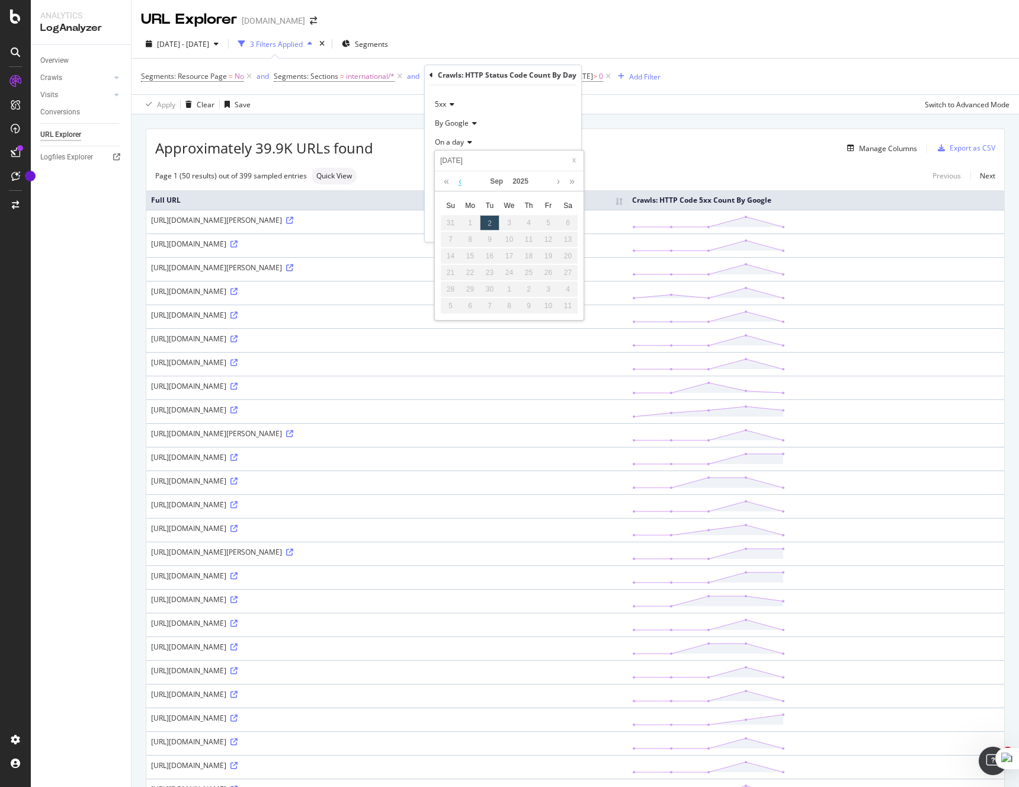
click at [460, 184] on link at bounding box center [459, 181] width 9 height 20
click at [546, 287] on div "29" at bounding box center [548, 288] width 20 height 15
type input "[DATE]"
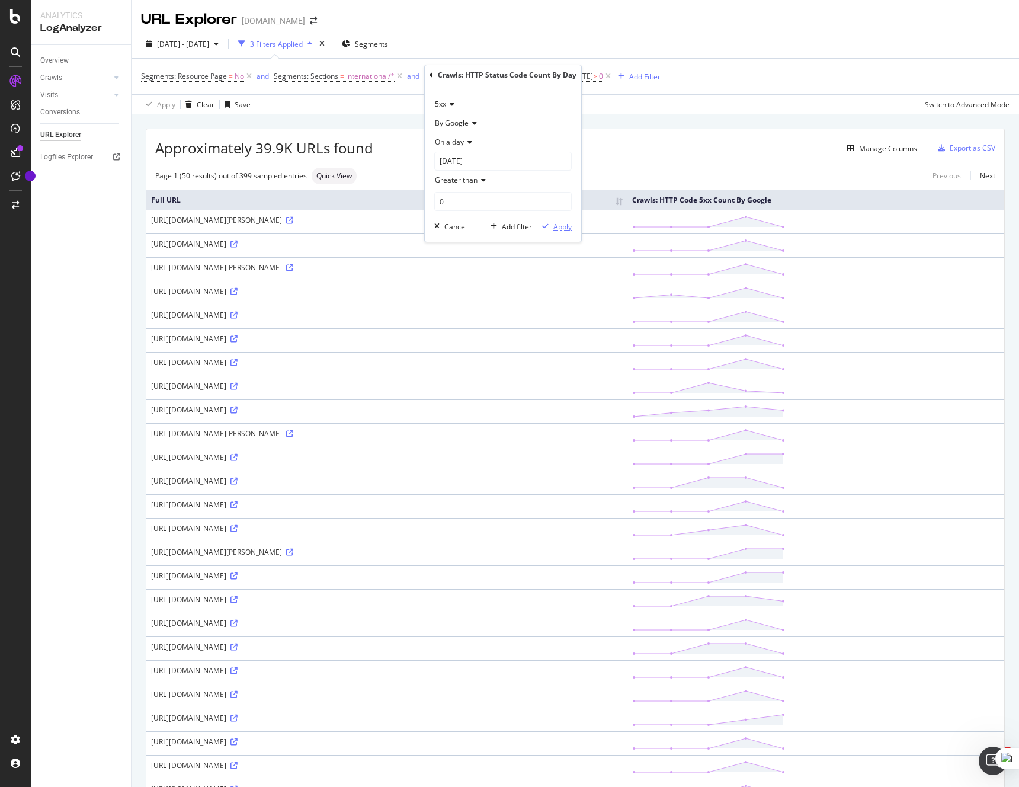
click at [563, 227] on div "Apply" at bounding box center [562, 227] width 18 height 10
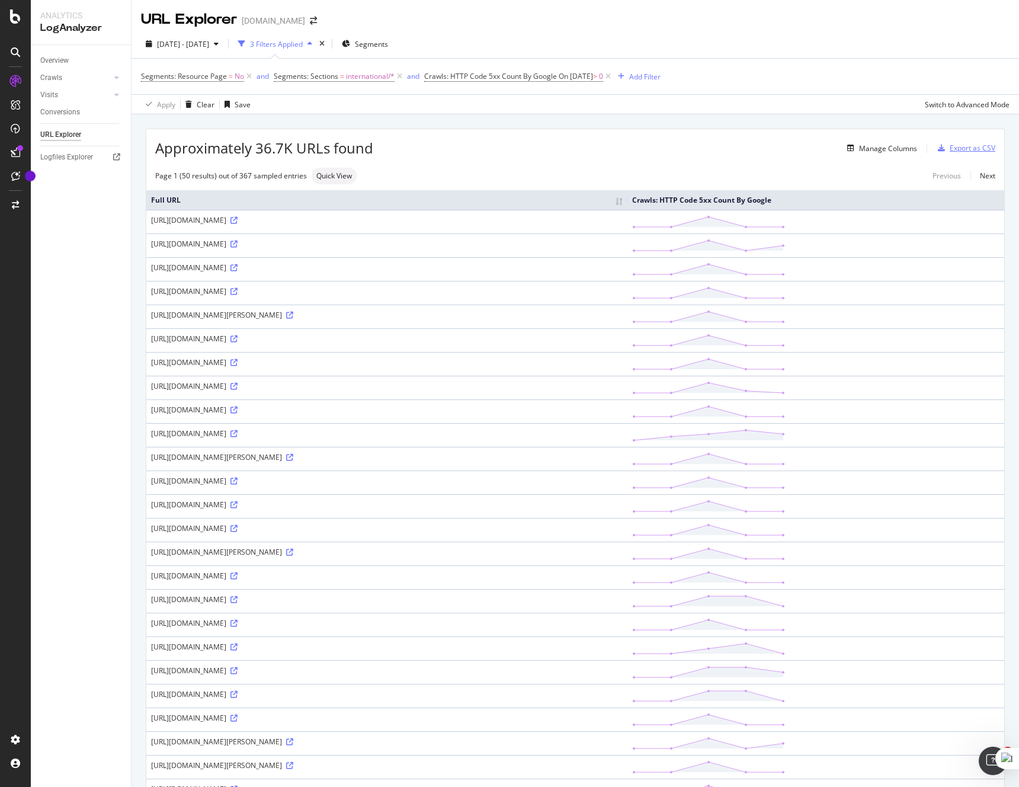
click at [951, 149] on div "Export as CSV" at bounding box center [972, 148] width 46 height 10
click at [967, 147] on div "Export as CSV" at bounding box center [972, 148] width 46 height 10
click at [967, 149] on div "Export as CSV" at bounding box center [972, 148] width 46 height 10
click at [976, 146] on div "Export as CSV" at bounding box center [972, 148] width 46 height 10
click at [963, 147] on div "Export as CSV" at bounding box center [972, 148] width 46 height 10
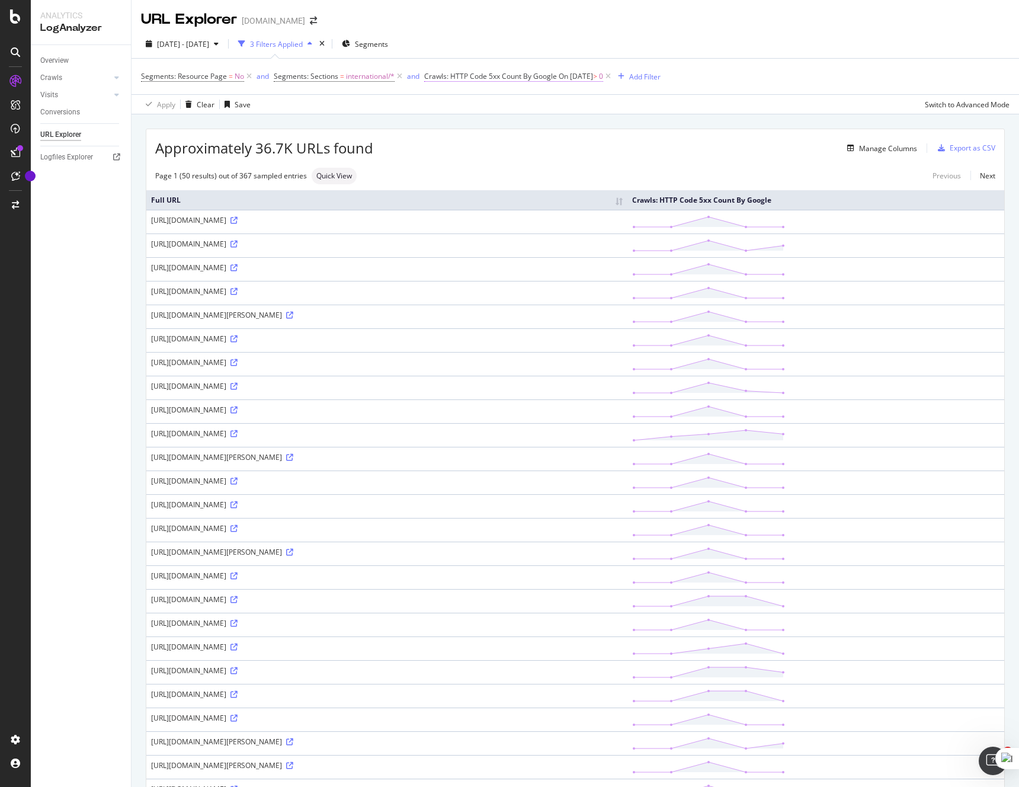
click at [564, 76] on span "On [DATE]" at bounding box center [576, 76] width 34 height 10
click at [509, 157] on input "[DATE]" at bounding box center [502, 161] width 137 height 19
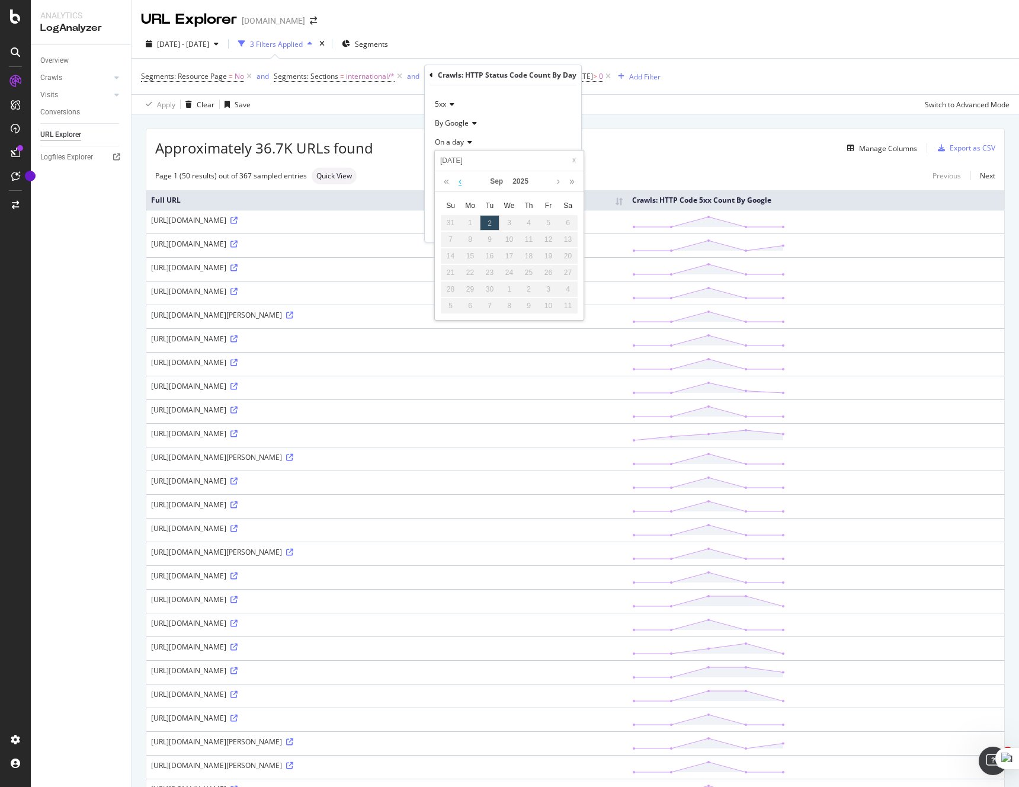
click at [460, 174] on link at bounding box center [459, 181] width 9 height 20
click at [526, 284] on div "28" at bounding box center [529, 288] width 20 height 15
type input "[DATE]"
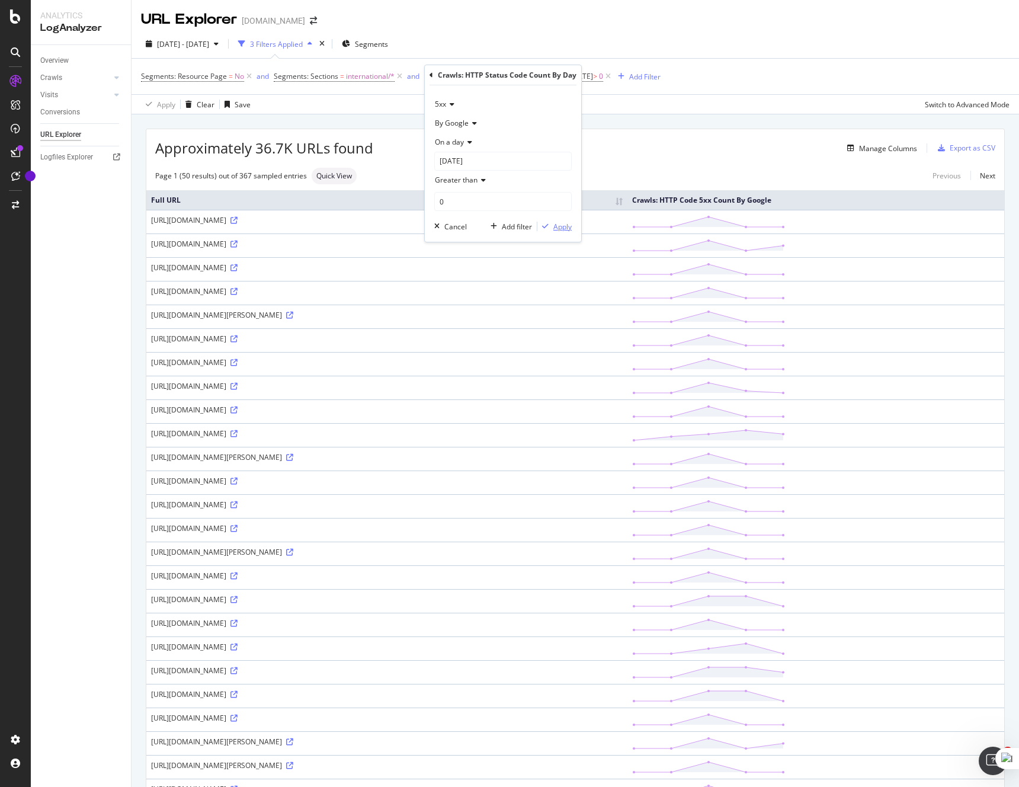
click at [563, 229] on div "Apply" at bounding box center [562, 227] width 18 height 10
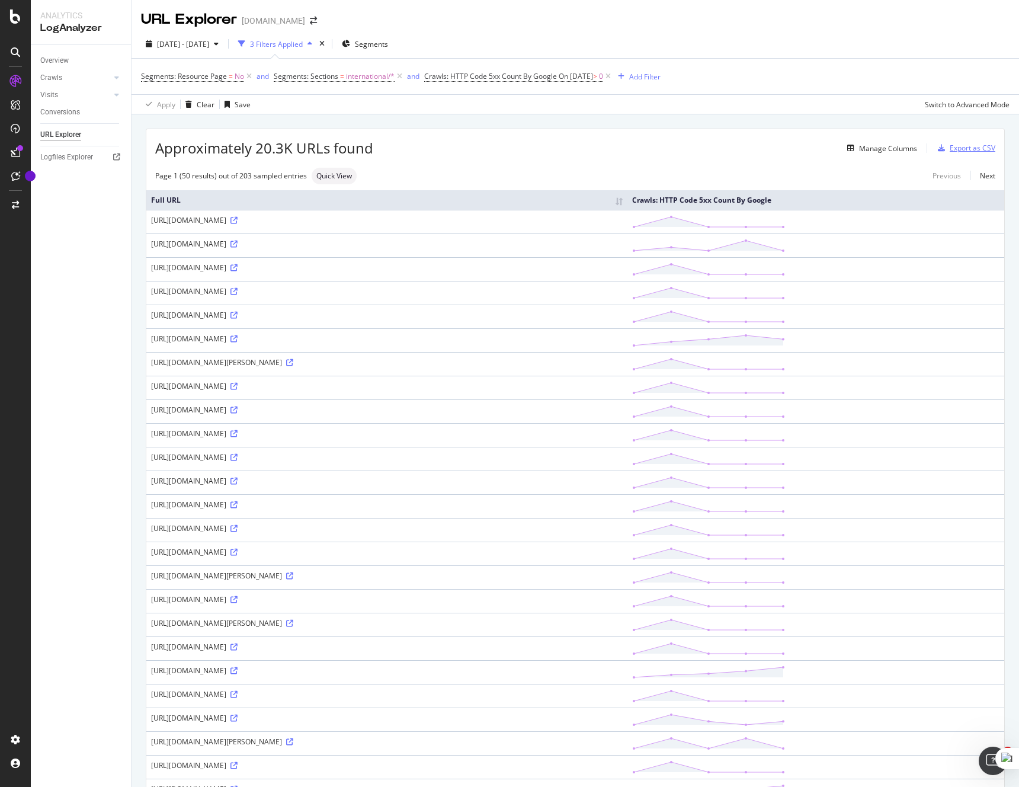
click at [970, 150] on div "Export as CSV" at bounding box center [972, 148] width 46 height 10
click at [736, 118] on div "Approximately 20.3K URLs found Manage Columns Export as CSV Page 1 (50 results)…" at bounding box center [574, 782] width 887 height 1336
click at [768, 173] on div "Page 1 (50 results) out of 203 sampled entries Quick View Previous Next" at bounding box center [575, 176] width 858 height 17
click at [974, 154] on div "Export as CSV" at bounding box center [964, 148] width 62 height 18
click at [885, 79] on div "Segments: Resource Page = No and Segments: Sections = international/* and Crawl…" at bounding box center [575, 77] width 868 height 36
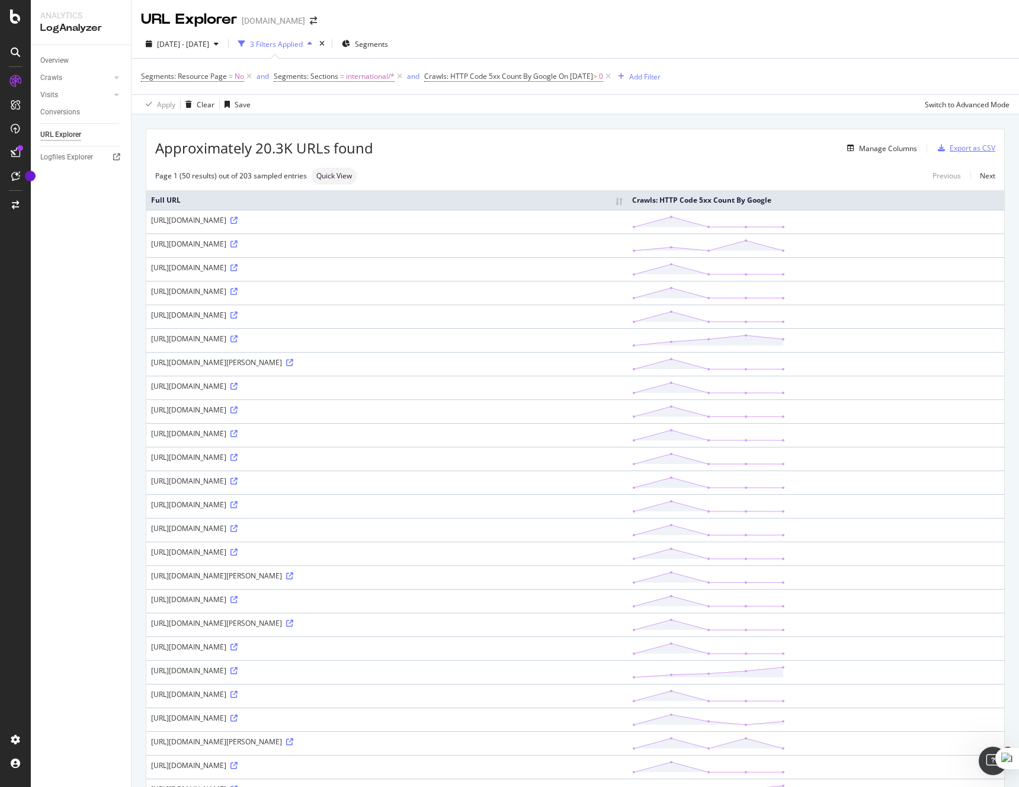
click at [967, 149] on div "Export as CSV" at bounding box center [972, 148] width 46 height 10
click at [915, 85] on div "Segments: Resource Page = No and Segments: Sections = international/* and Crawl…" at bounding box center [575, 77] width 868 height 36
click at [964, 149] on div "Export as CSV" at bounding box center [972, 148] width 46 height 10
click at [967, 150] on div "Export as CSV" at bounding box center [972, 148] width 46 height 10
